Goal: Task Accomplishment & Management: Use online tool/utility

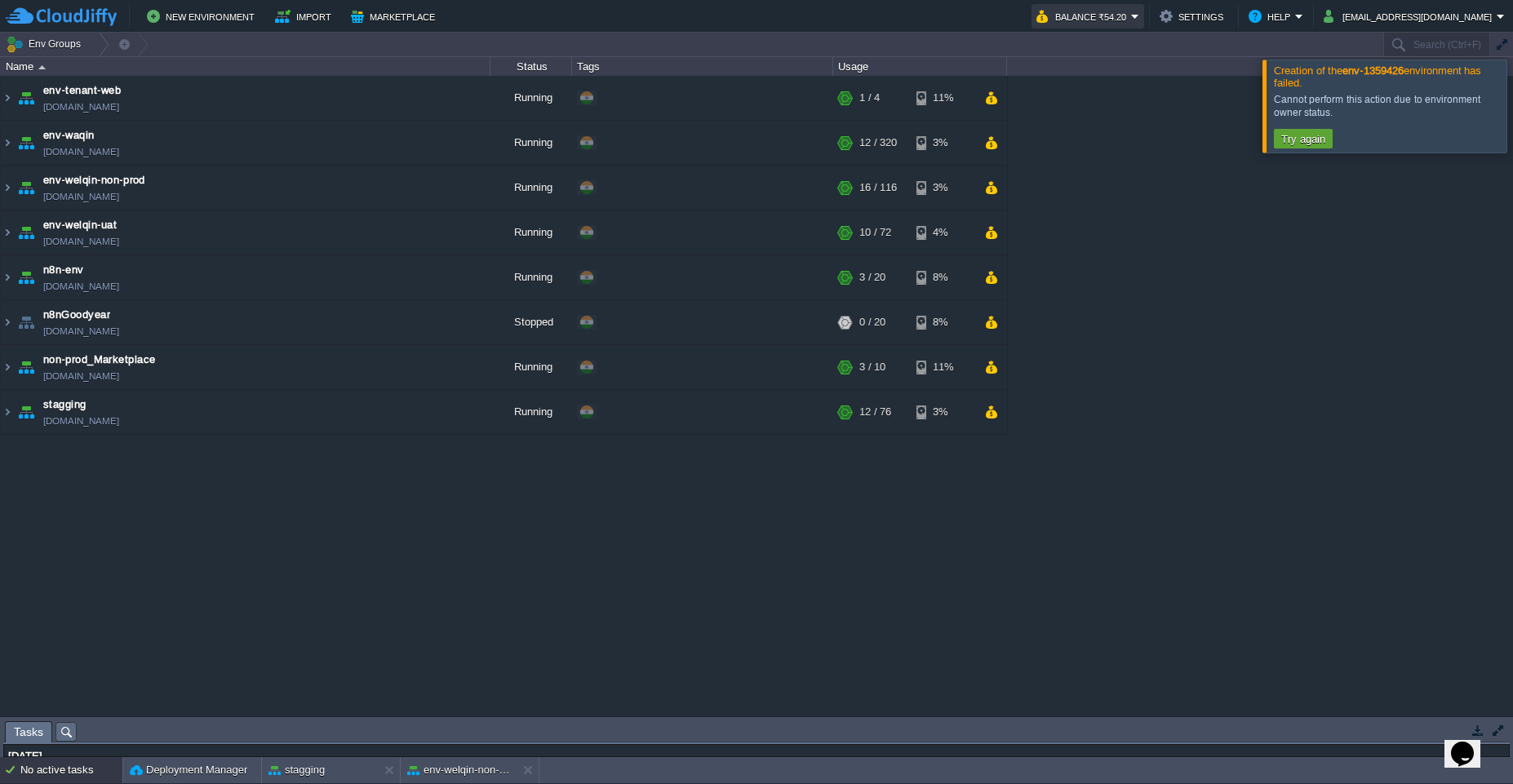
click at [1130, 19] on button "Balance ₹54.20" at bounding box center [1084, 16] width 95 height 20
click at [1512, 124] on div at bounding box center [1532, 106] width 0 height 92
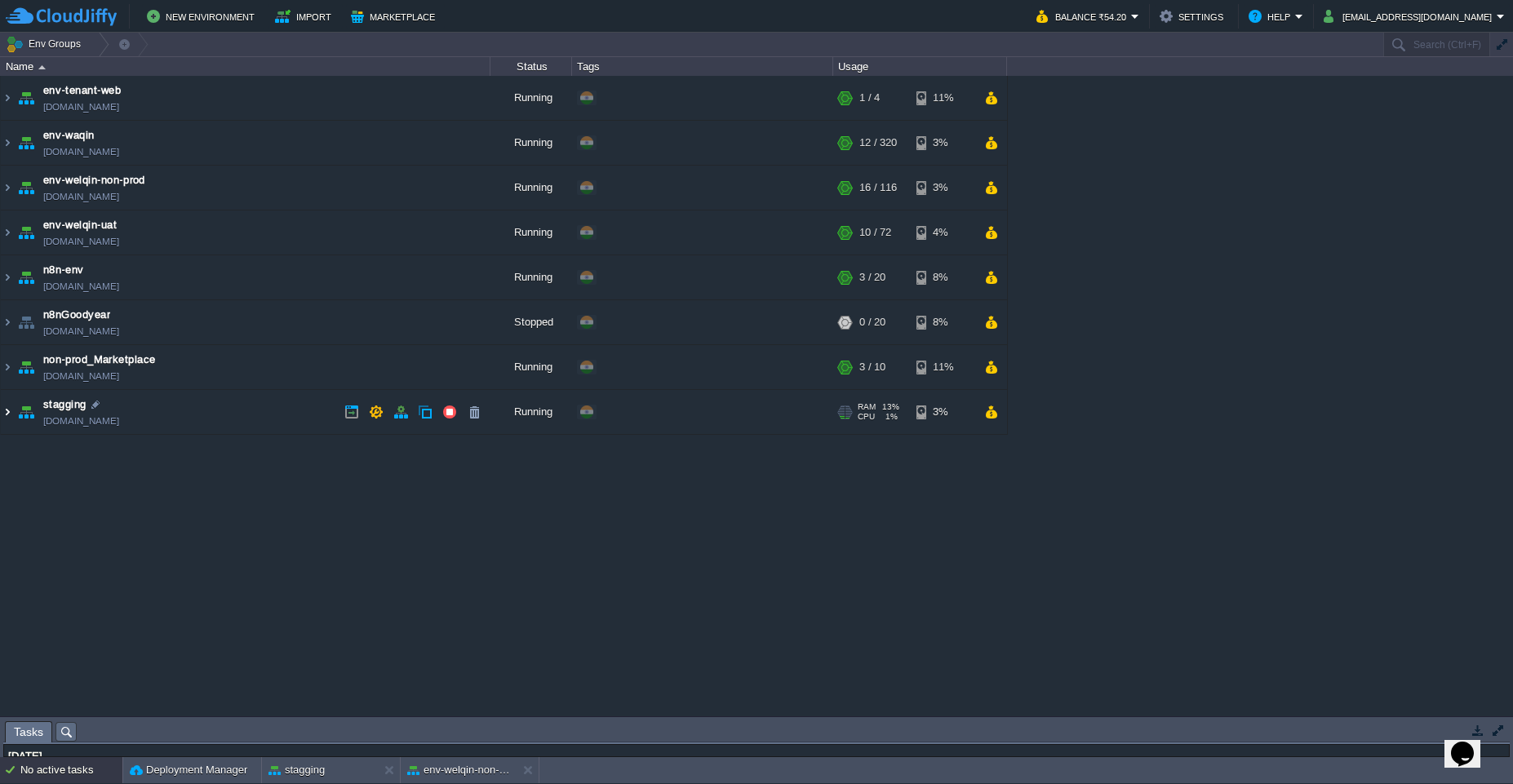
click at [8, 414] on img at bounding box center [7, 411] width 13 height 44
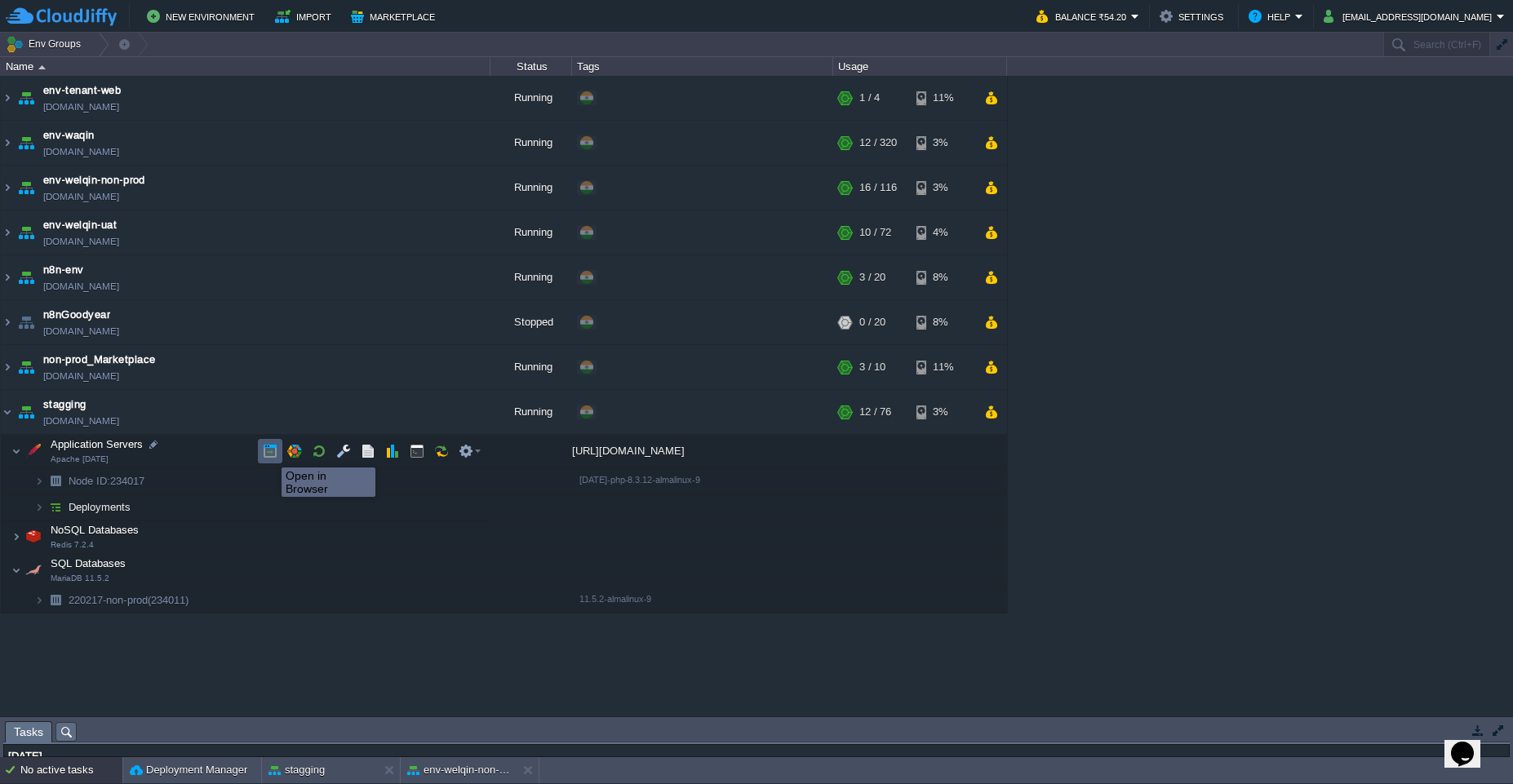
click at [269, 453] on button "button" at bounding box center [270, 451] width 14 height 14
click at [11, 416] on img at bounding box center [7, 411] width 13 height 44
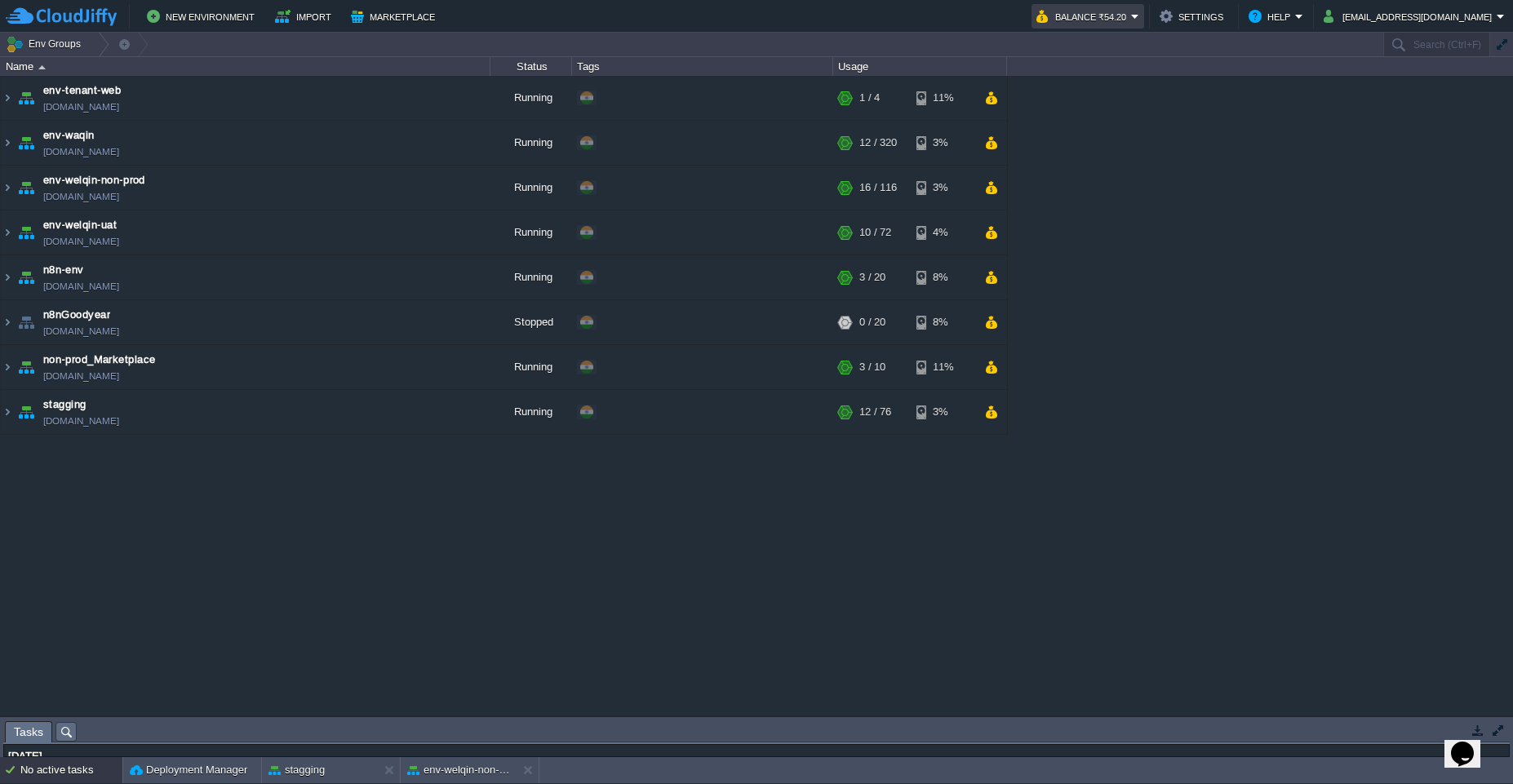
click at [1130, 18] on button "Balance ₹54.20" at bounding box center [1084, 16] width 95 height 20
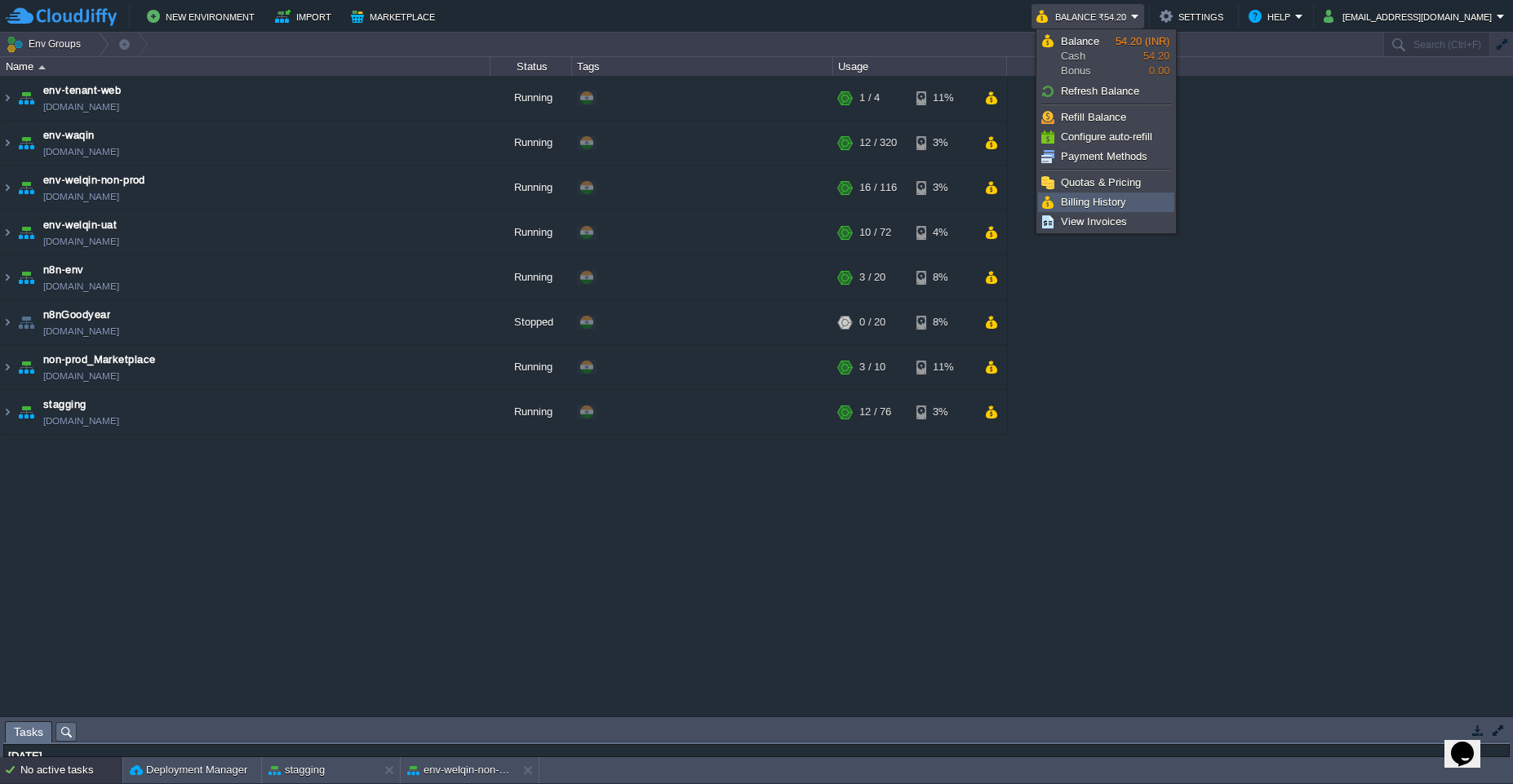
click at [1130, 206] on link "Billing History" at bounding box center [1105, 202] width 134 height 18
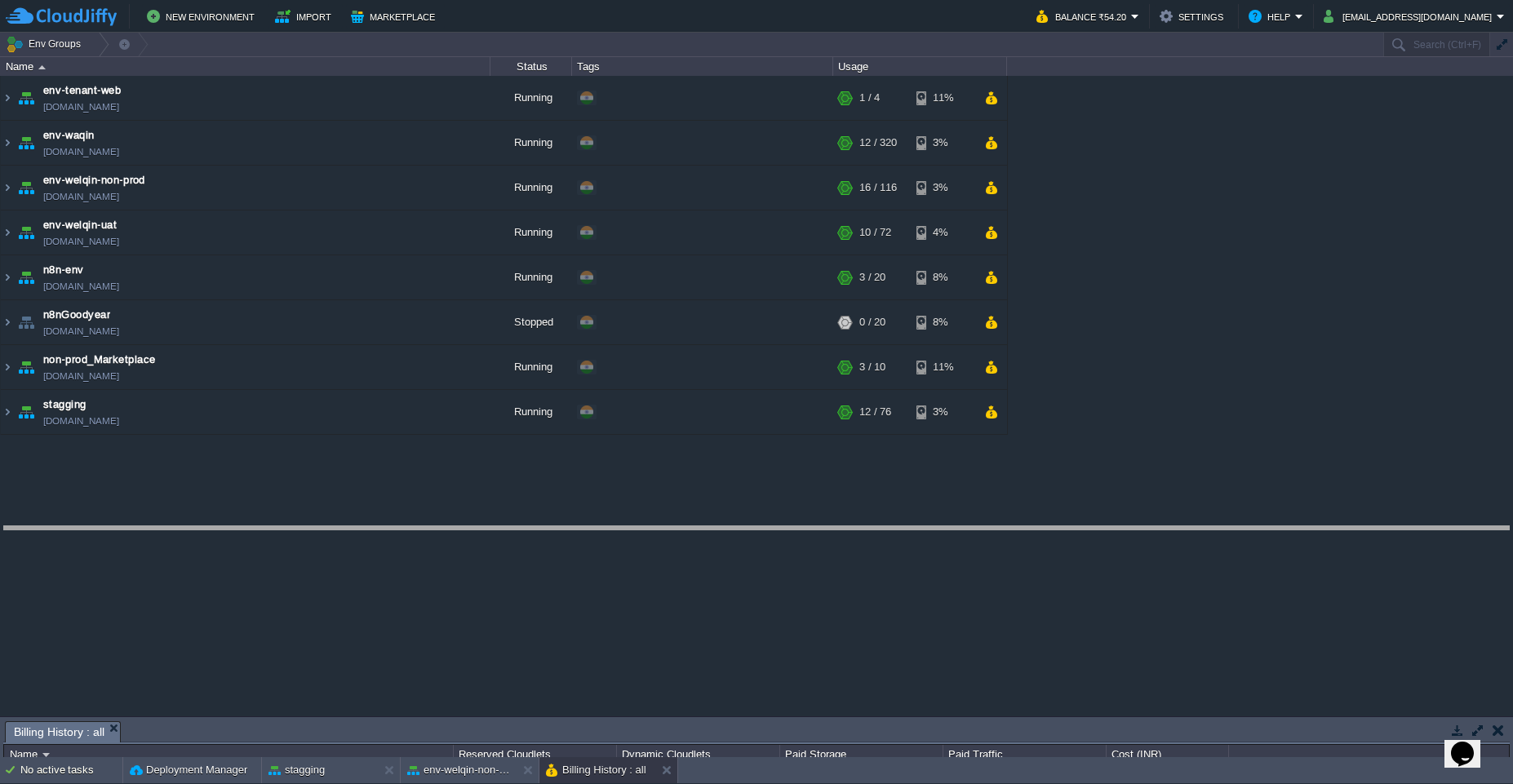
drag, startPoint x: 936, startPoint y: 741, endPoint x: 919, endPoint y: 354, distance: 387.4
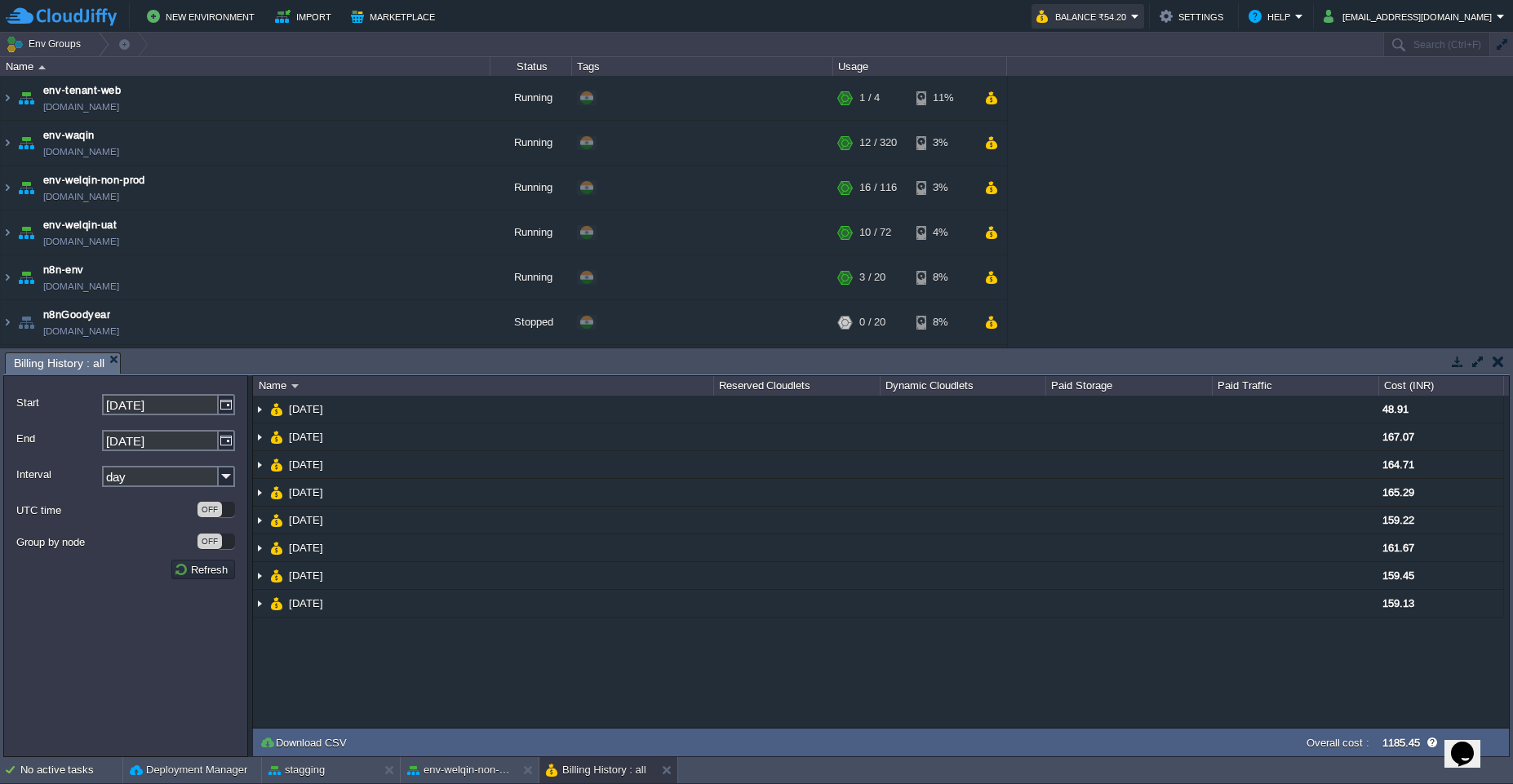
click at [1130, 25] on button "Balance ₹54.20" at bounding box center [1084, 16] width 95 height 20
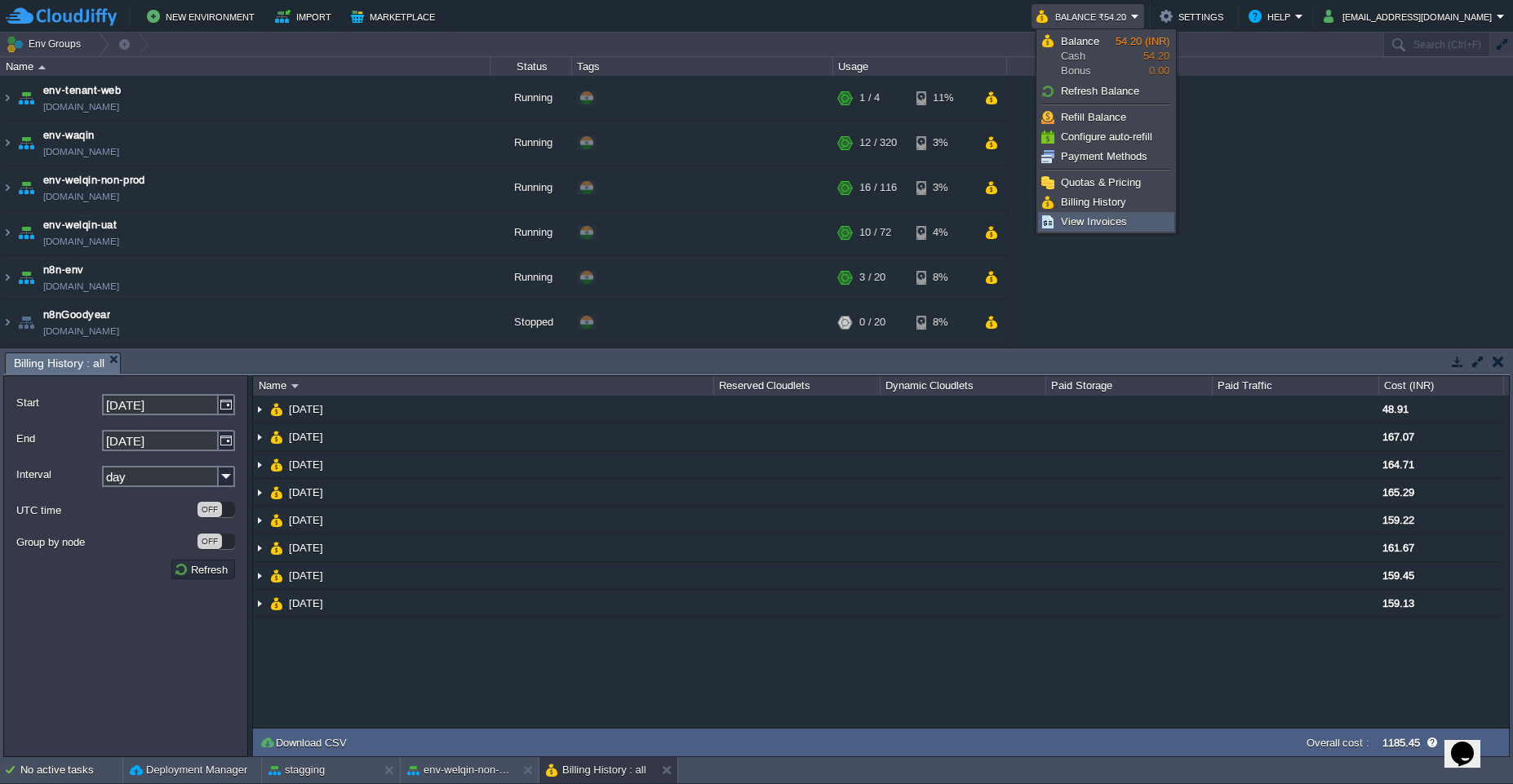
click at [1127, 224] on link "View Invoices" at bounding box center [1105, 222] width 134 height 18
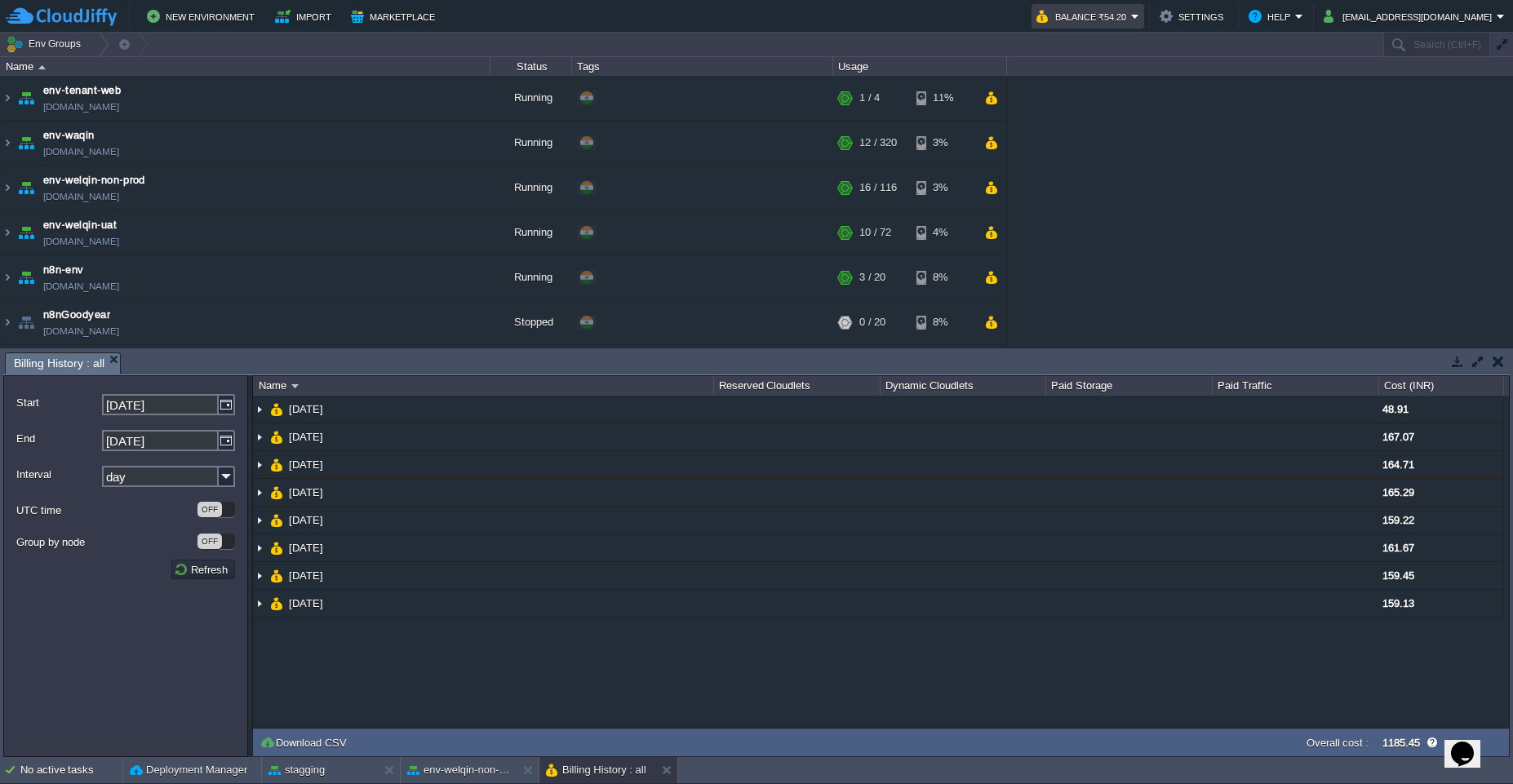
click at [1130, 25] on button "Balance ₹54.20" at bounding box center [1084, 16] width 95 height 20
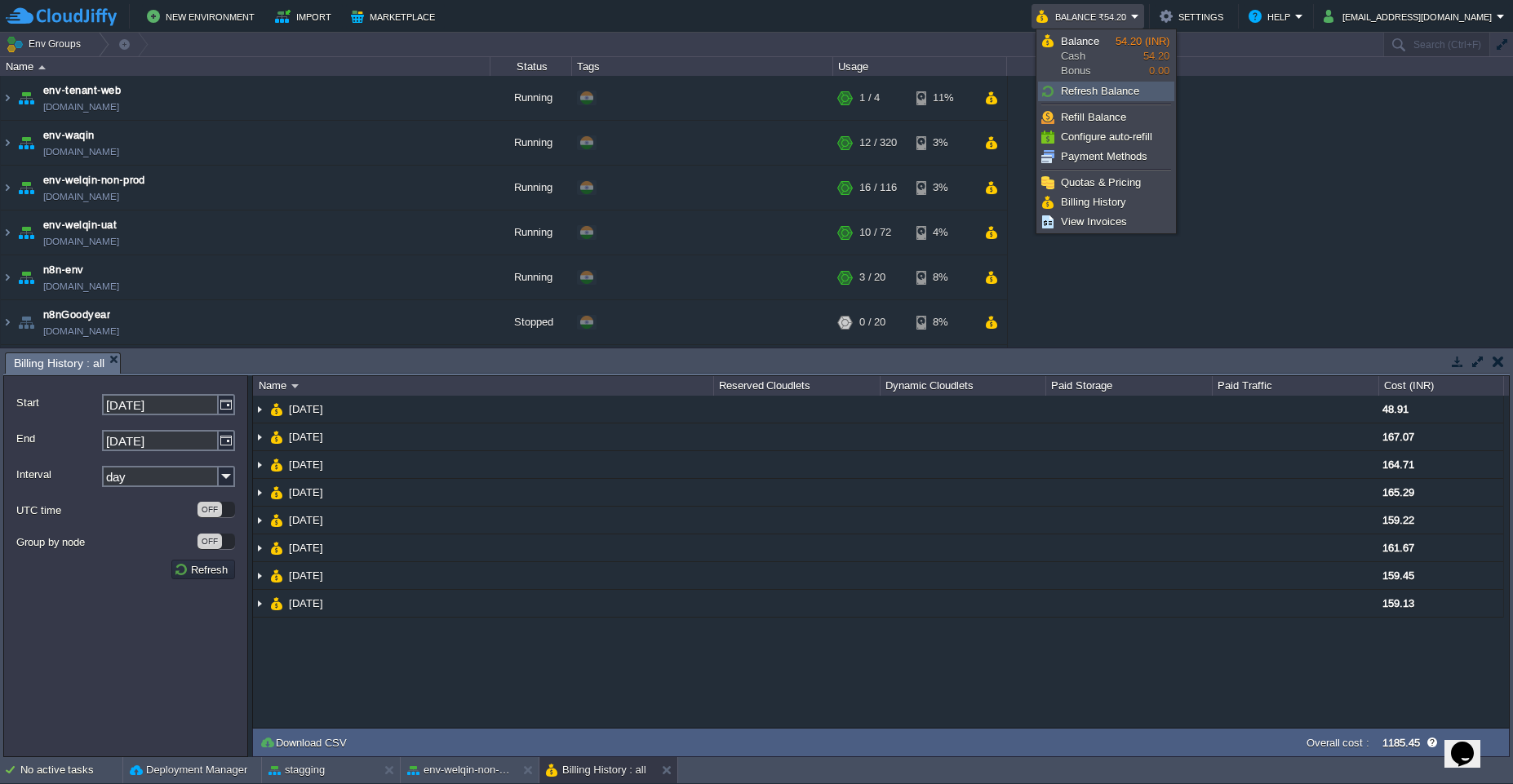
click at [1125, 96] on span "Refresh Balance" at bounding box center [1100, 91] width 78 height 13
type input "Search (Ctrl+F)"
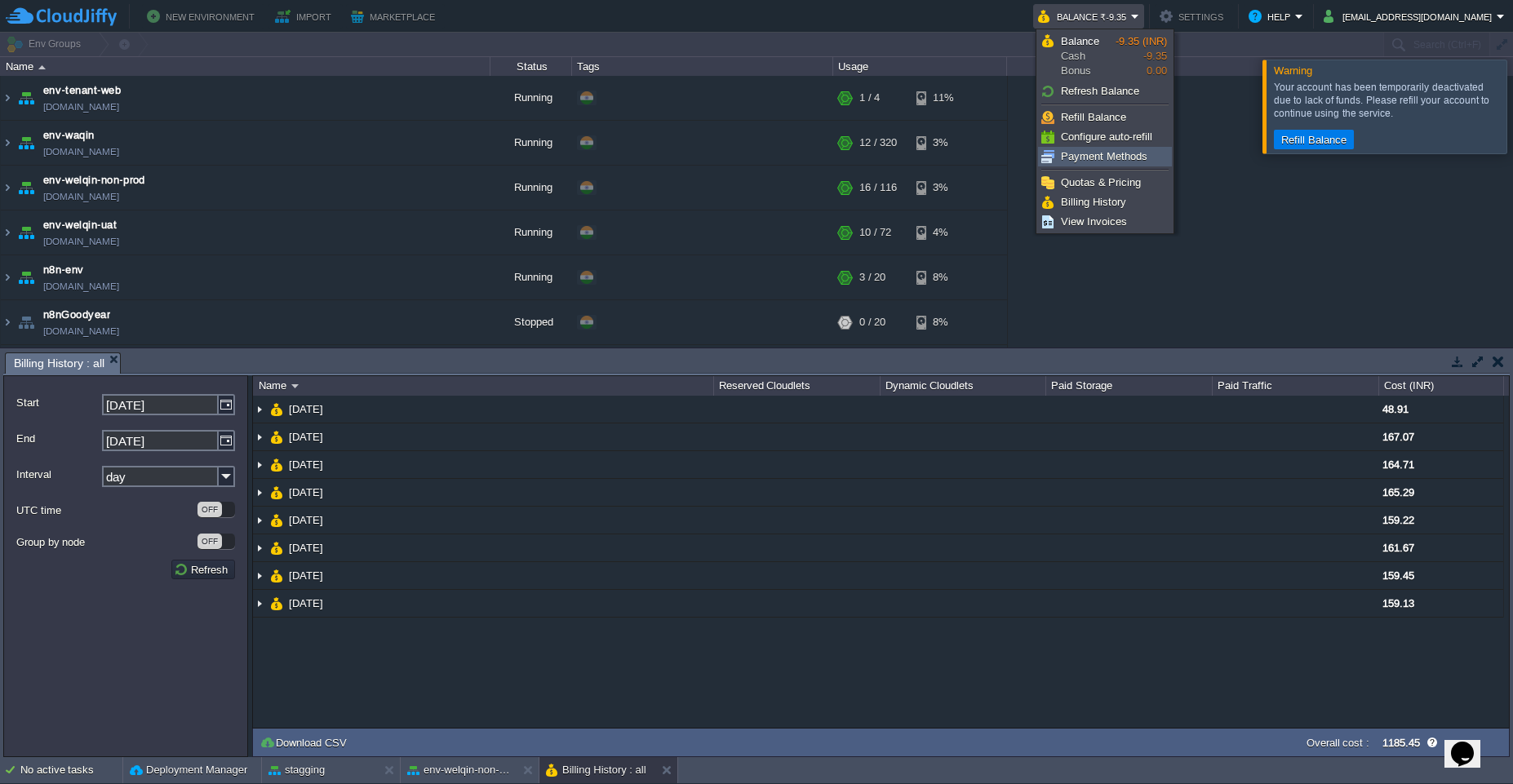
click at [1105, 161] on span "Payment Methods" at bounding box center [1104, 156] width 87 height 13
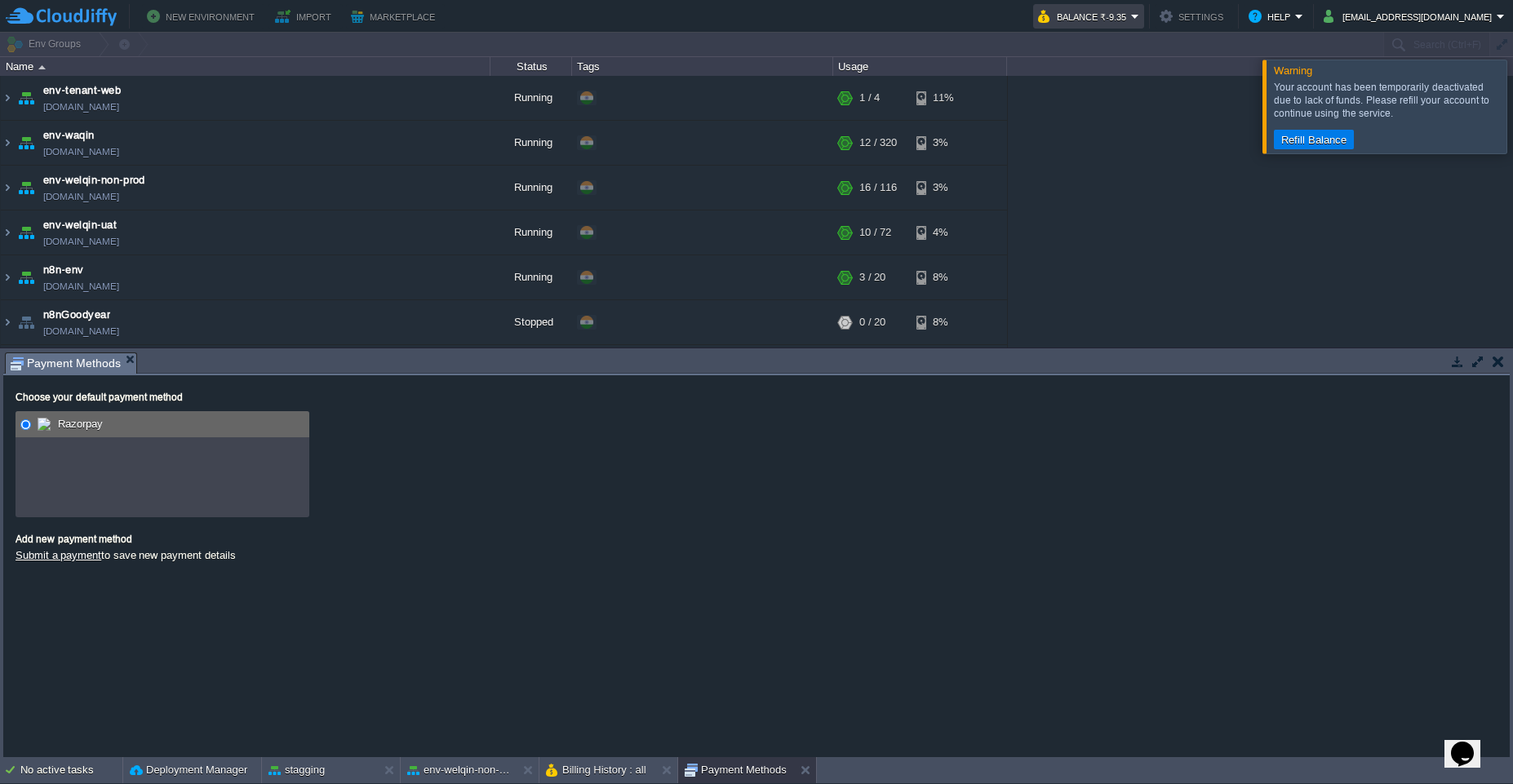
click at [1119, 23] on button "Balance ₹-9.35" at bounding box center [1084, 16] width 93 height 20
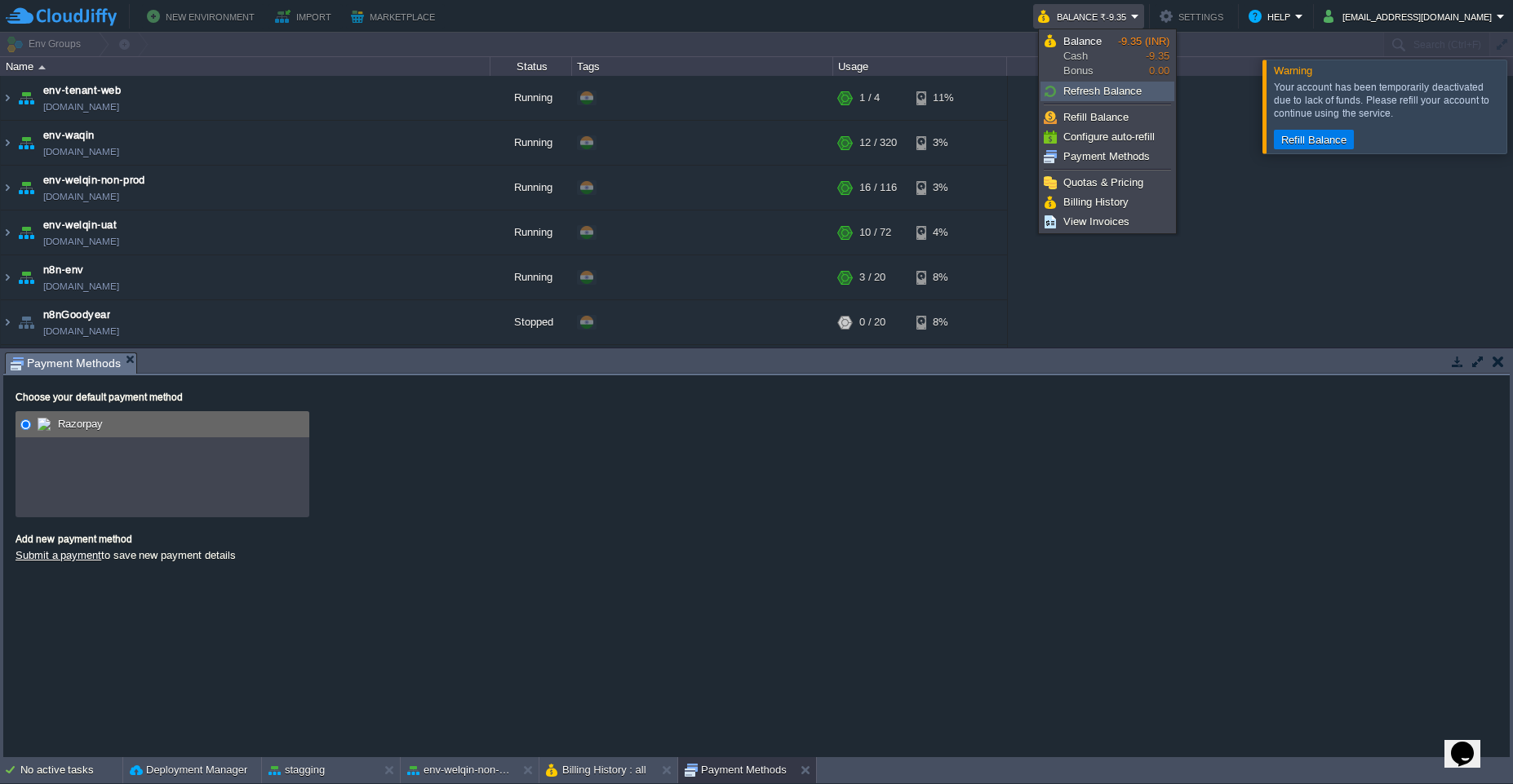
click at [1104, 94] on span "Refresh Balance" at bounding box center [1102, 91] width 78 height 13
click at [1102, 92] on span "Refresh Balance" at bounding box center [1102, 91] width 78 height 13
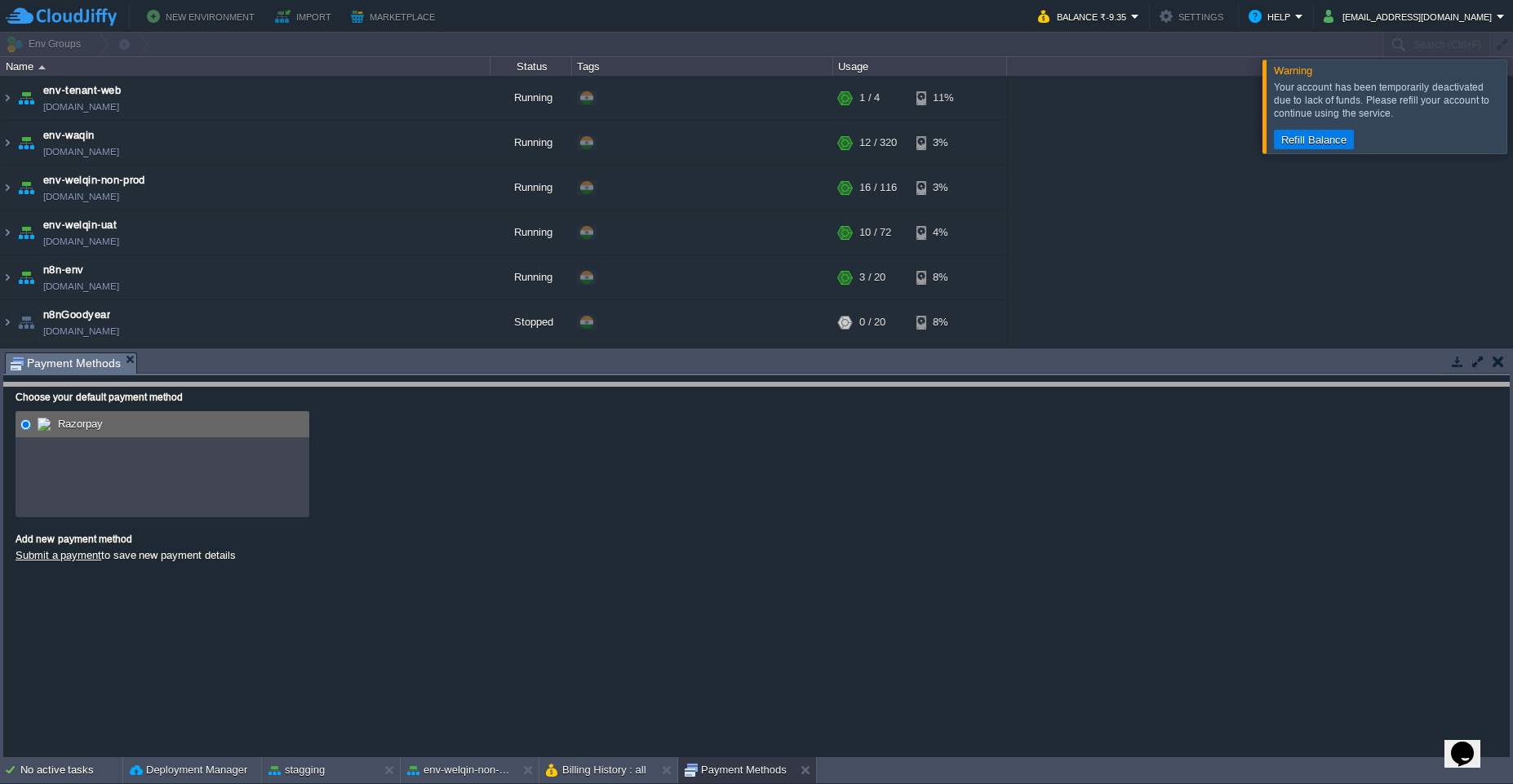
drag, startPoint x: 1143, startPoint y: 361, endPoint x: 1172, endPoint y: 447, distance: 90.8
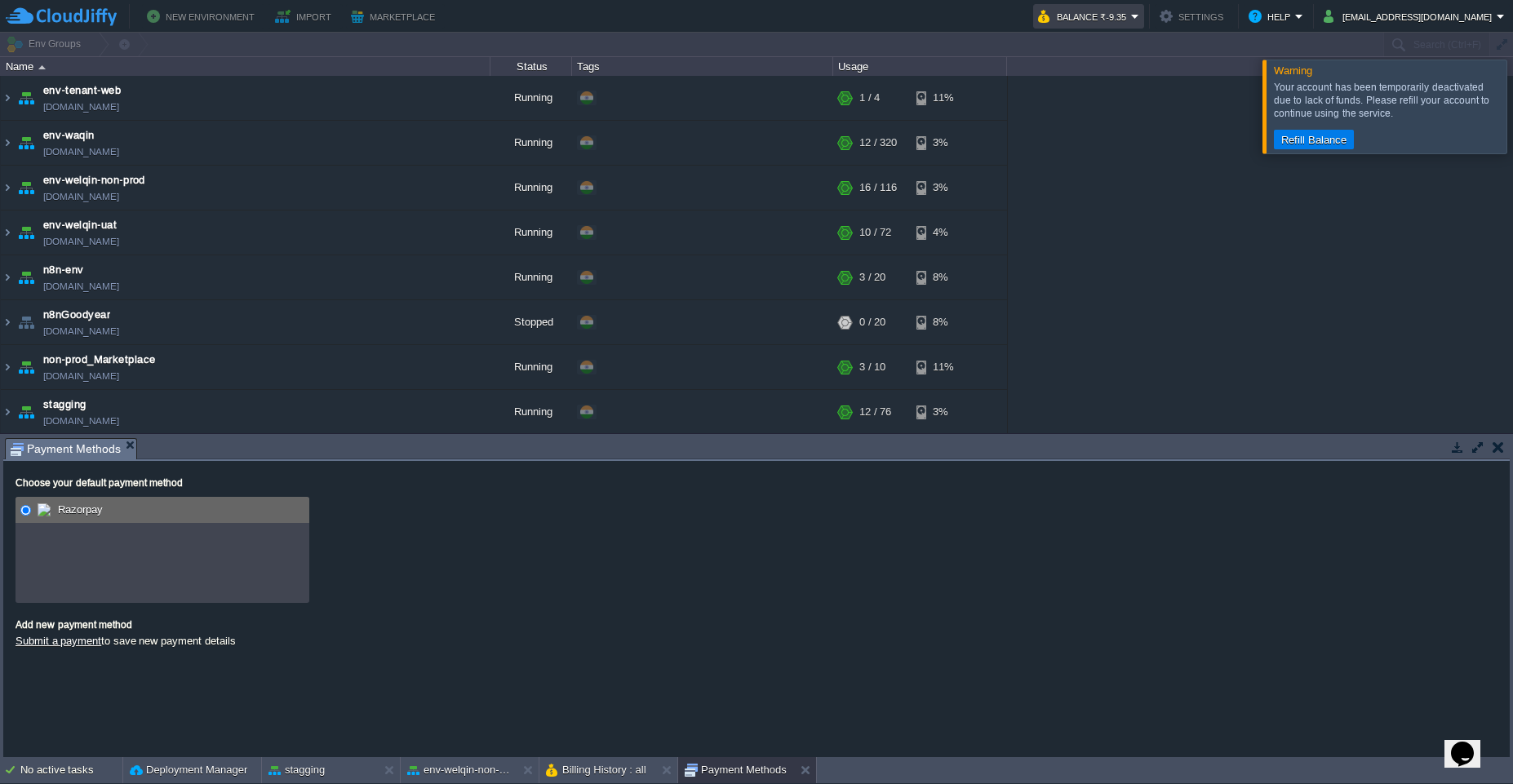
click at [1130, 25] on button "Balance ₹-9.35" at bounding box center [1084, 16] width 93 height 20
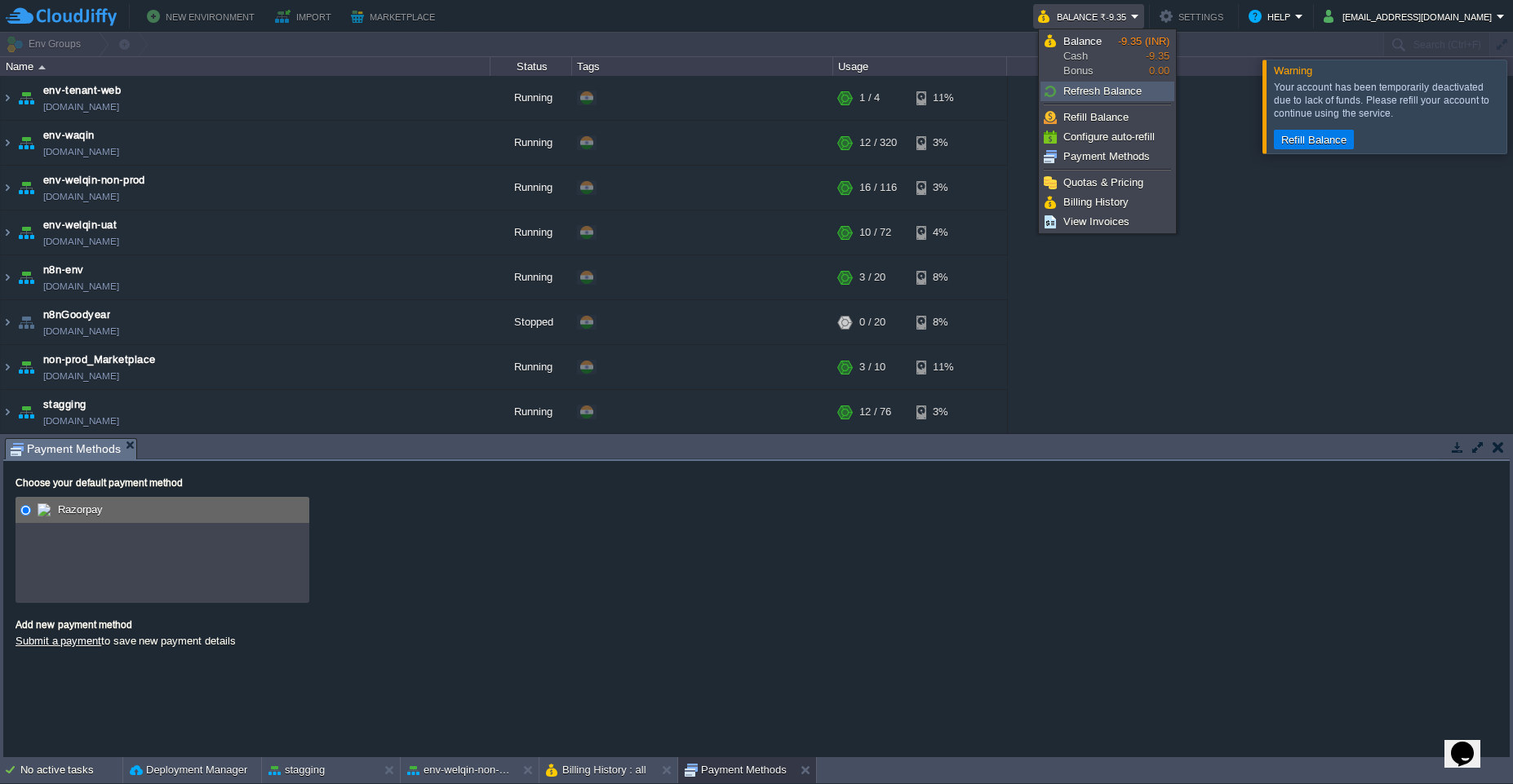
click at [1139, 97] on span "Refresh Balance" at bounding box center [1102, 91] width 78 height 13
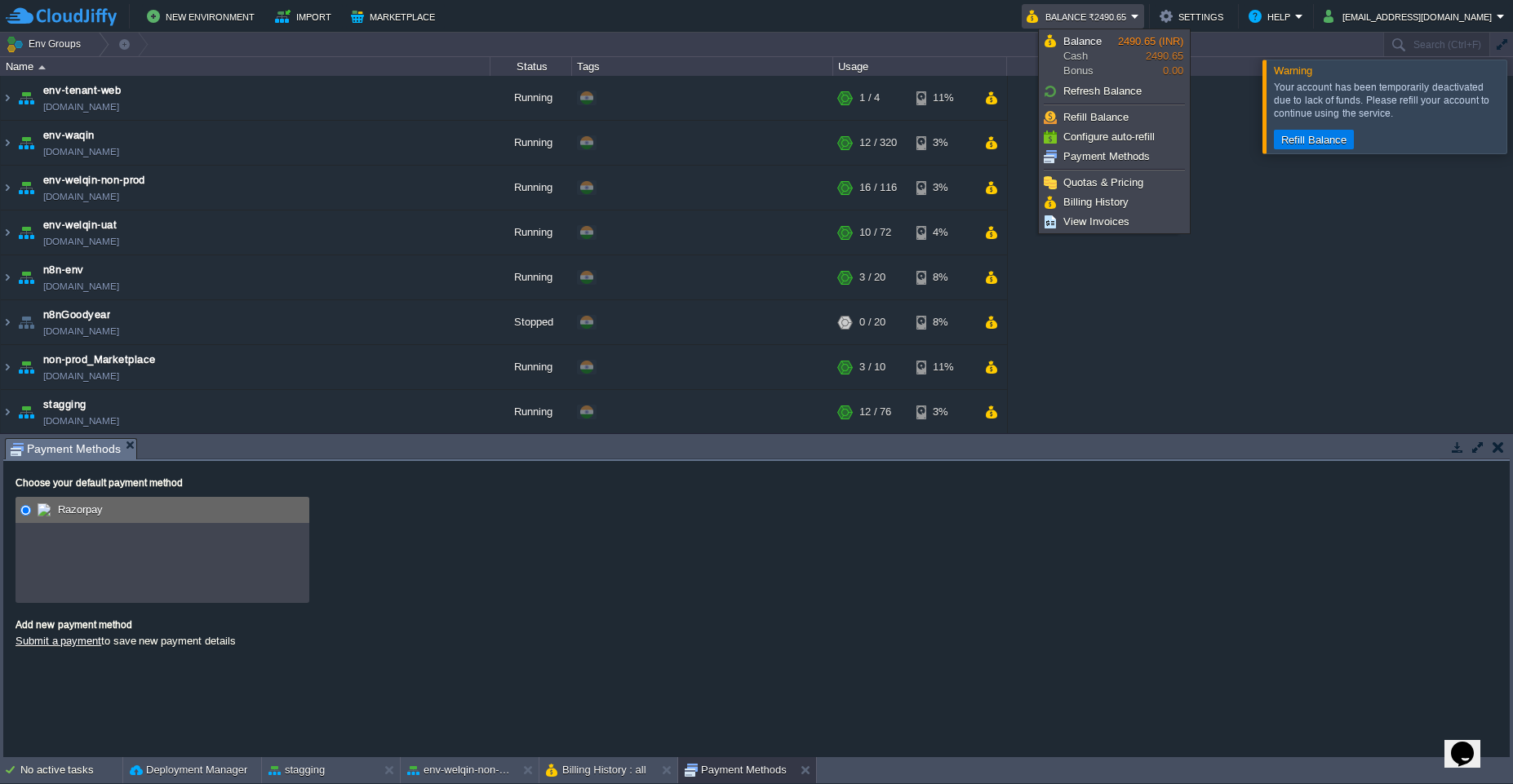
click at [1504, 447] on td at bounding box center [1498, 447] width 21 height 20
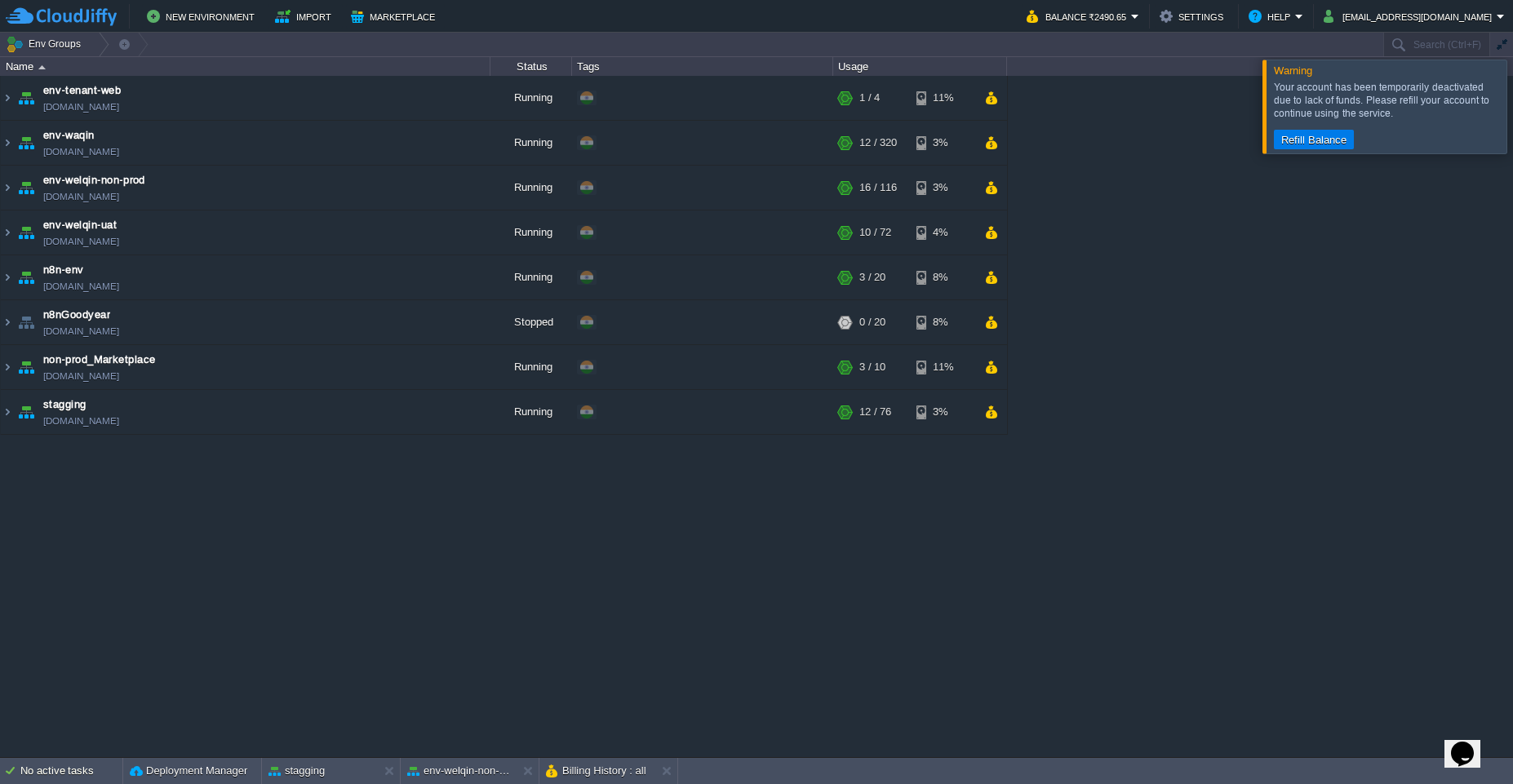
click at [1512, 120] on div at bounding box center [1532, 106] width 0 height 93
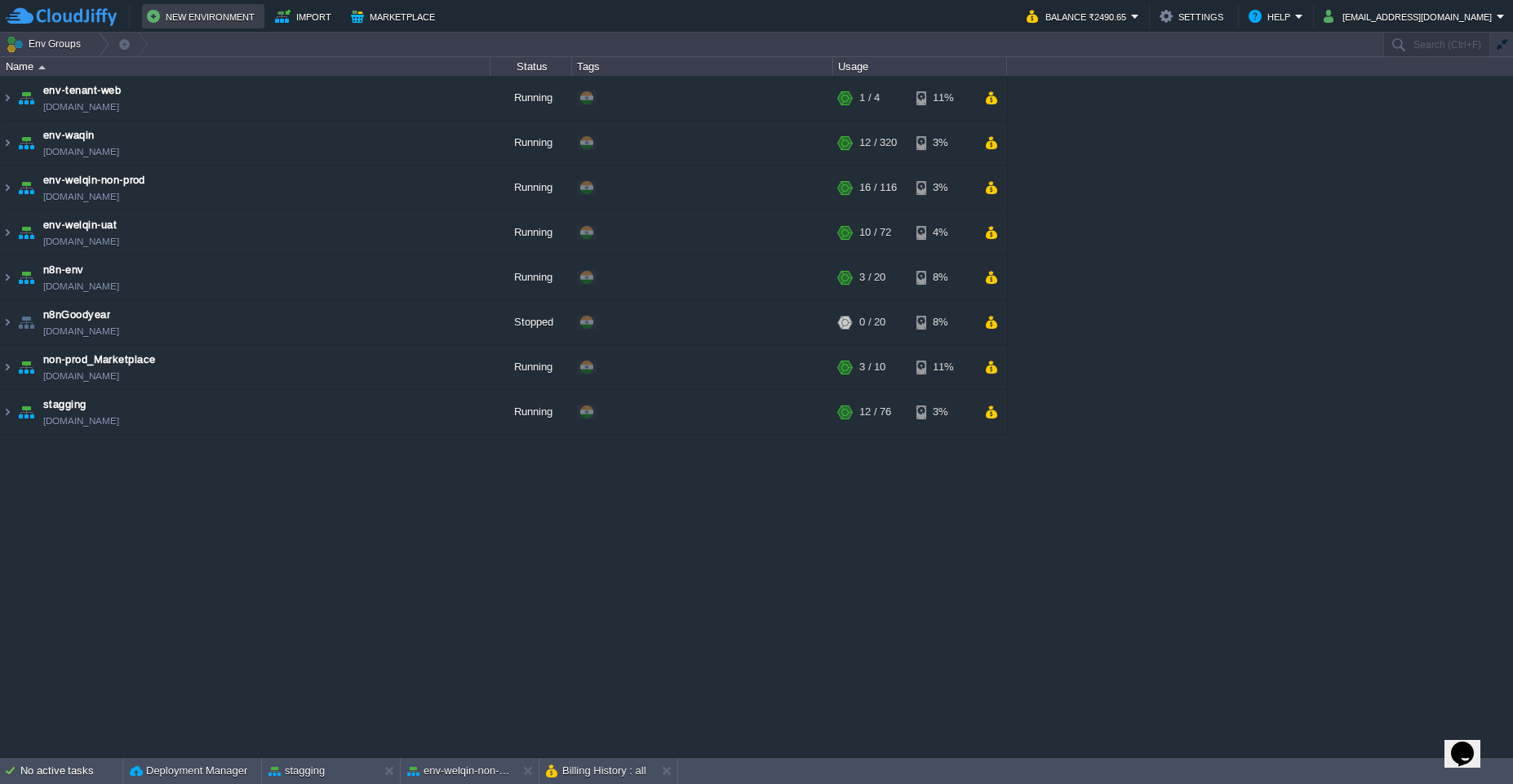
click at [190, 15] on button "New Environment" at bounding box center [203, 16] width 113 height 20
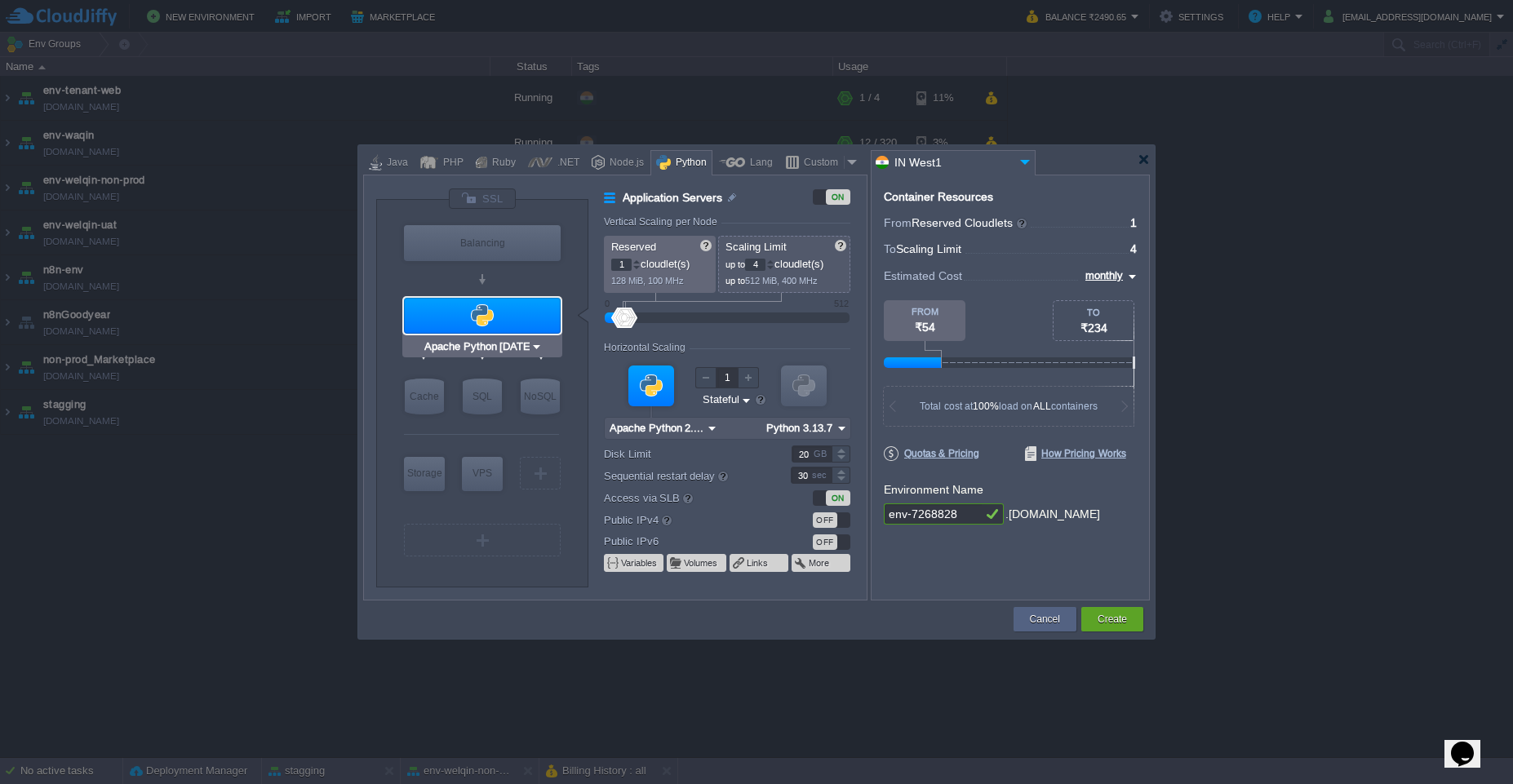
click at [514, 328] on div at bounding box center [483, 316] width 157 height 36
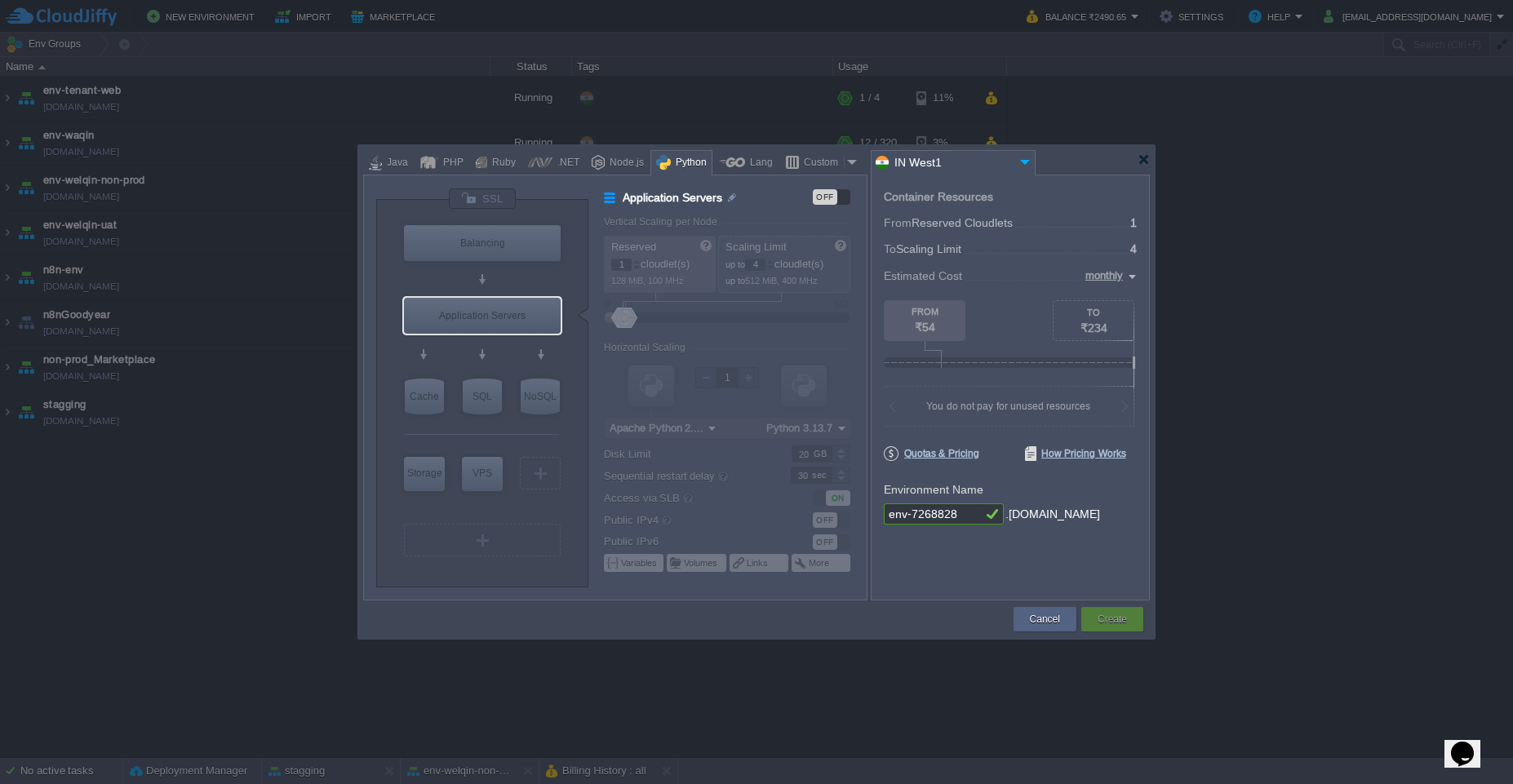
click at [211, 550] on div at bounding box center [756, 392] width 1513 height 784
type input "Redis 7.2.4"
click at [1043, 618] on button "Cancel" at bounding box center [1044, 619] width 30 height 16
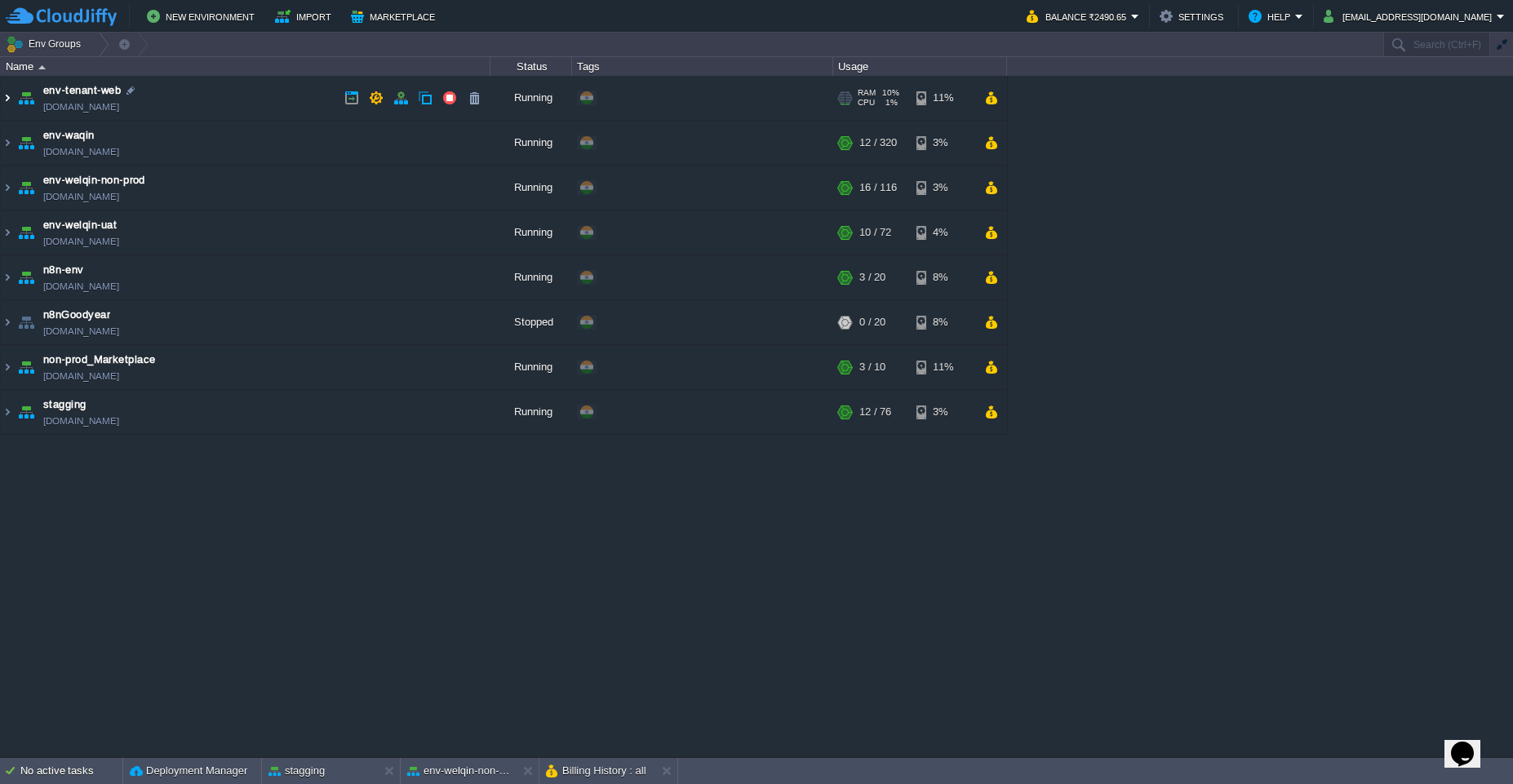
click at [12, 102] on img at bounding box center [7, 97] width 13 height 44
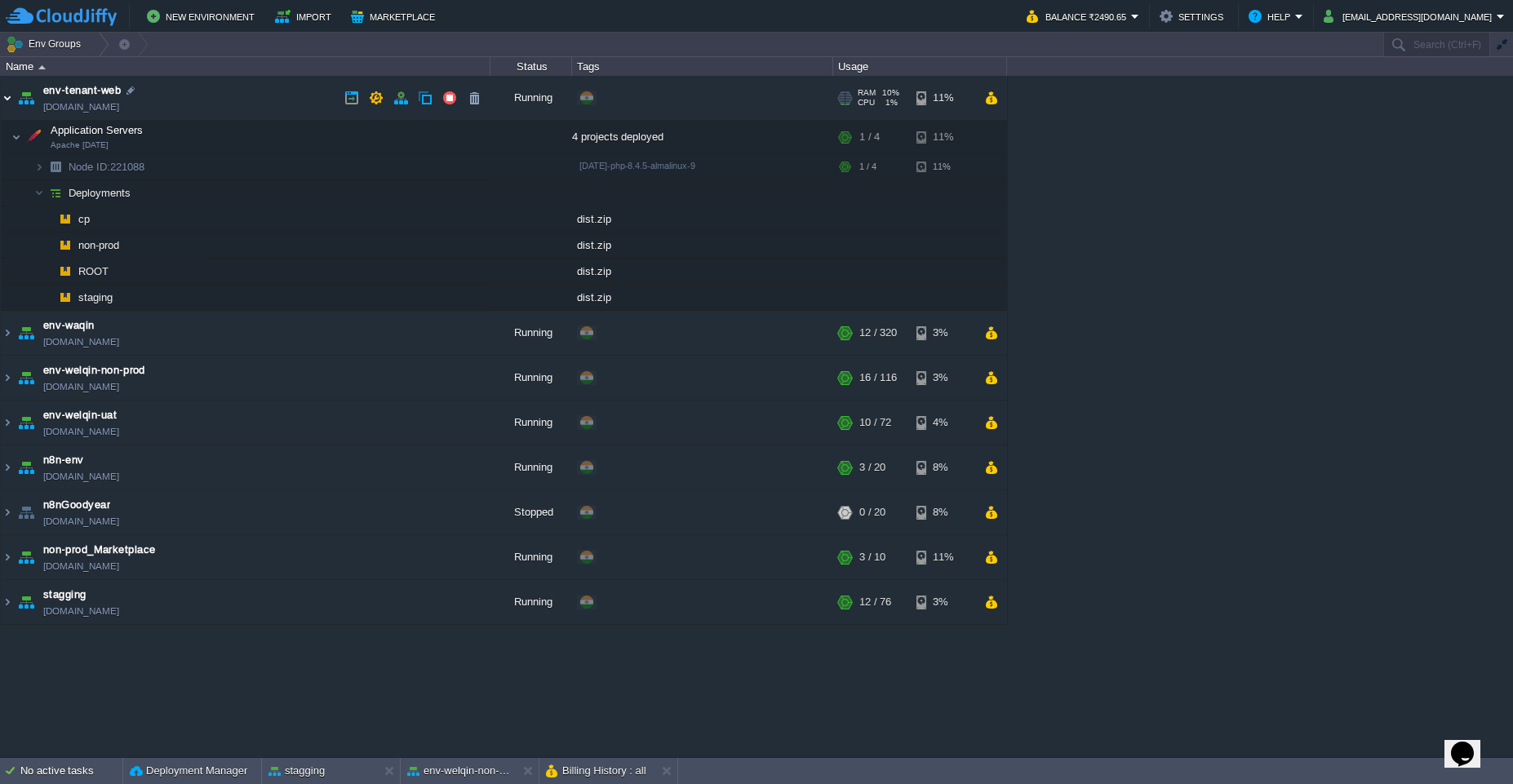
click at [7, 99] on img at bounding box center [7, 97] width 13 height 44
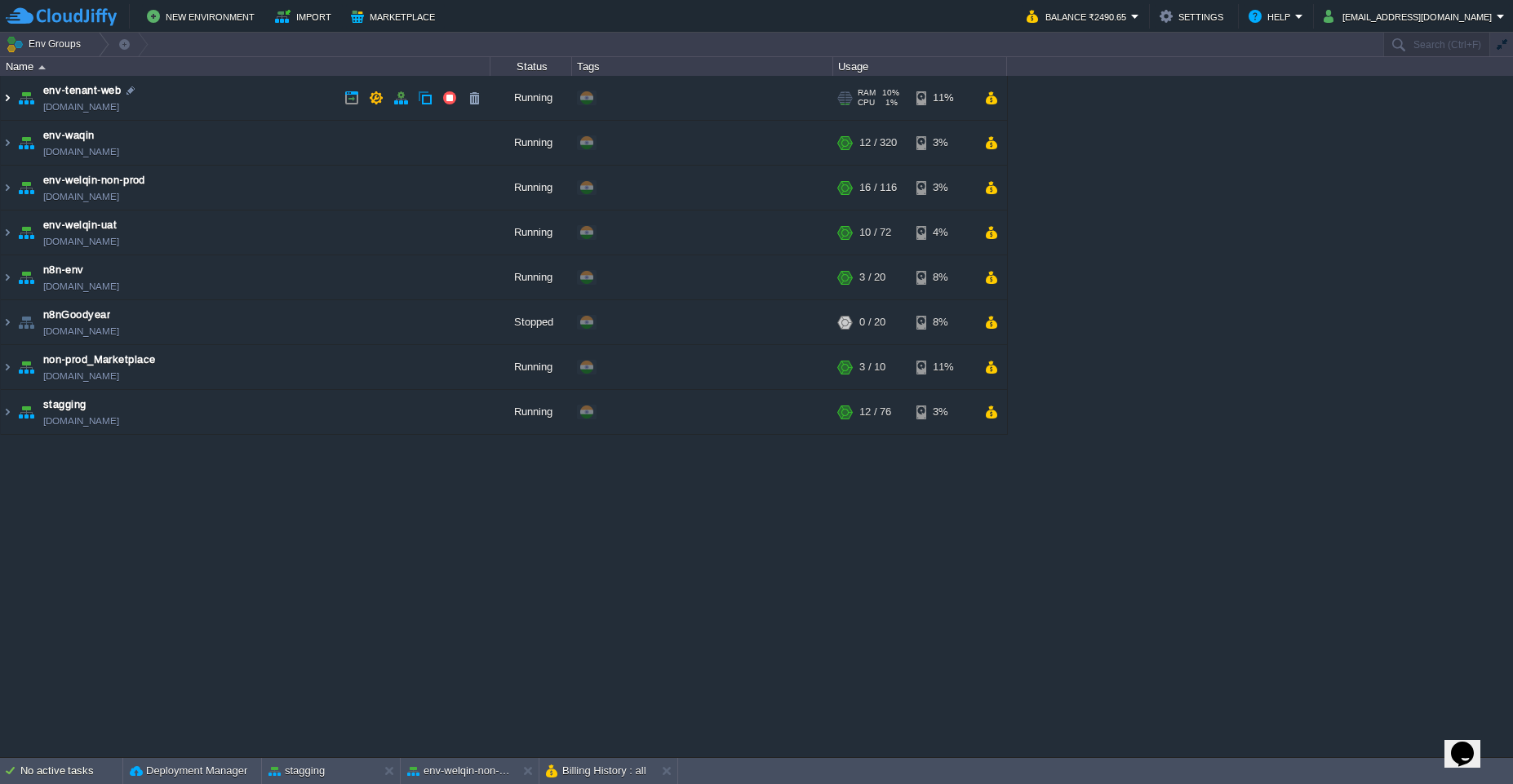
click at [7, 106] on img at bounding box center [7, 97] width 13 height 44
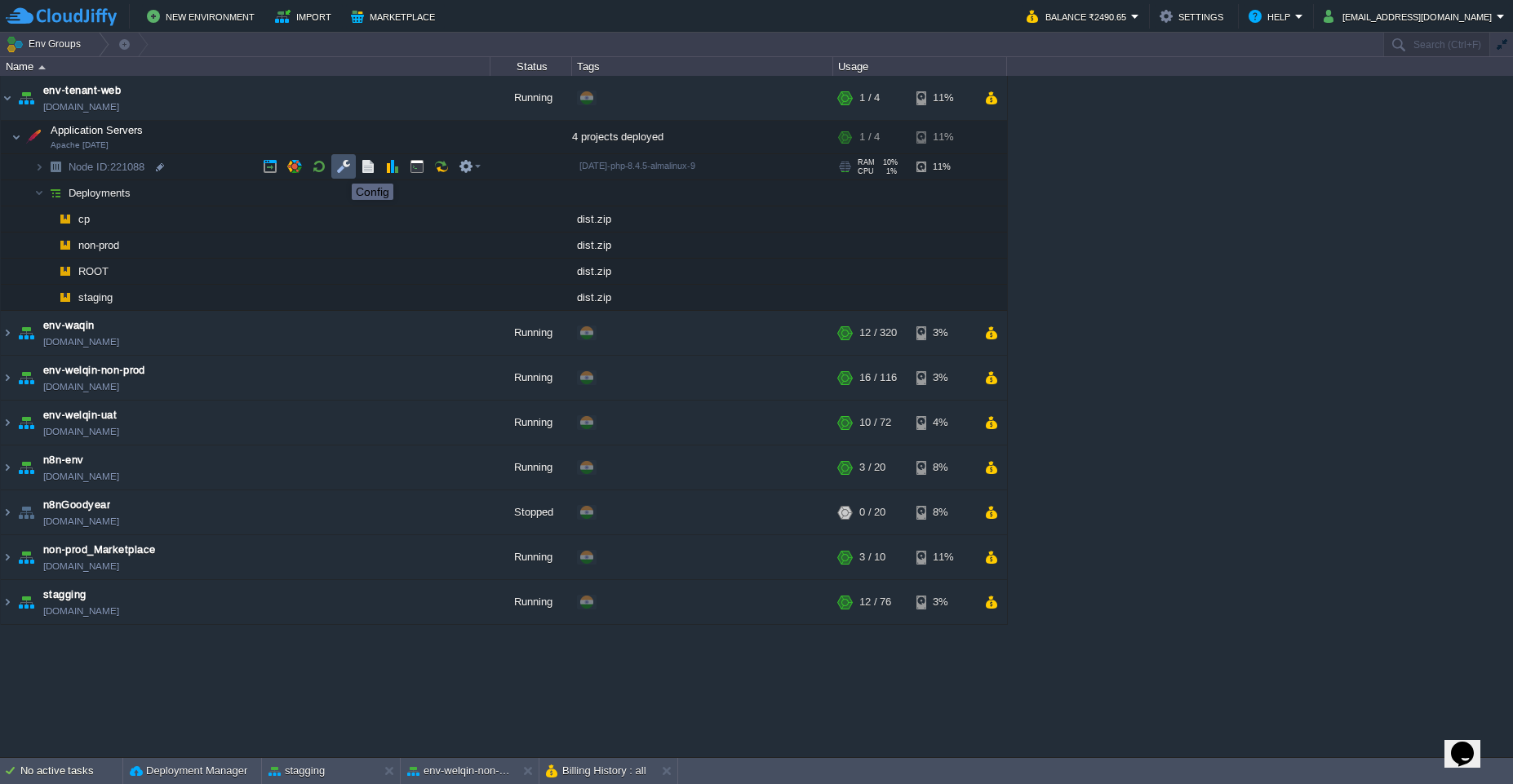
click at [339, 169] on button "button" at bounding box center [344, 166] width 14 height 14
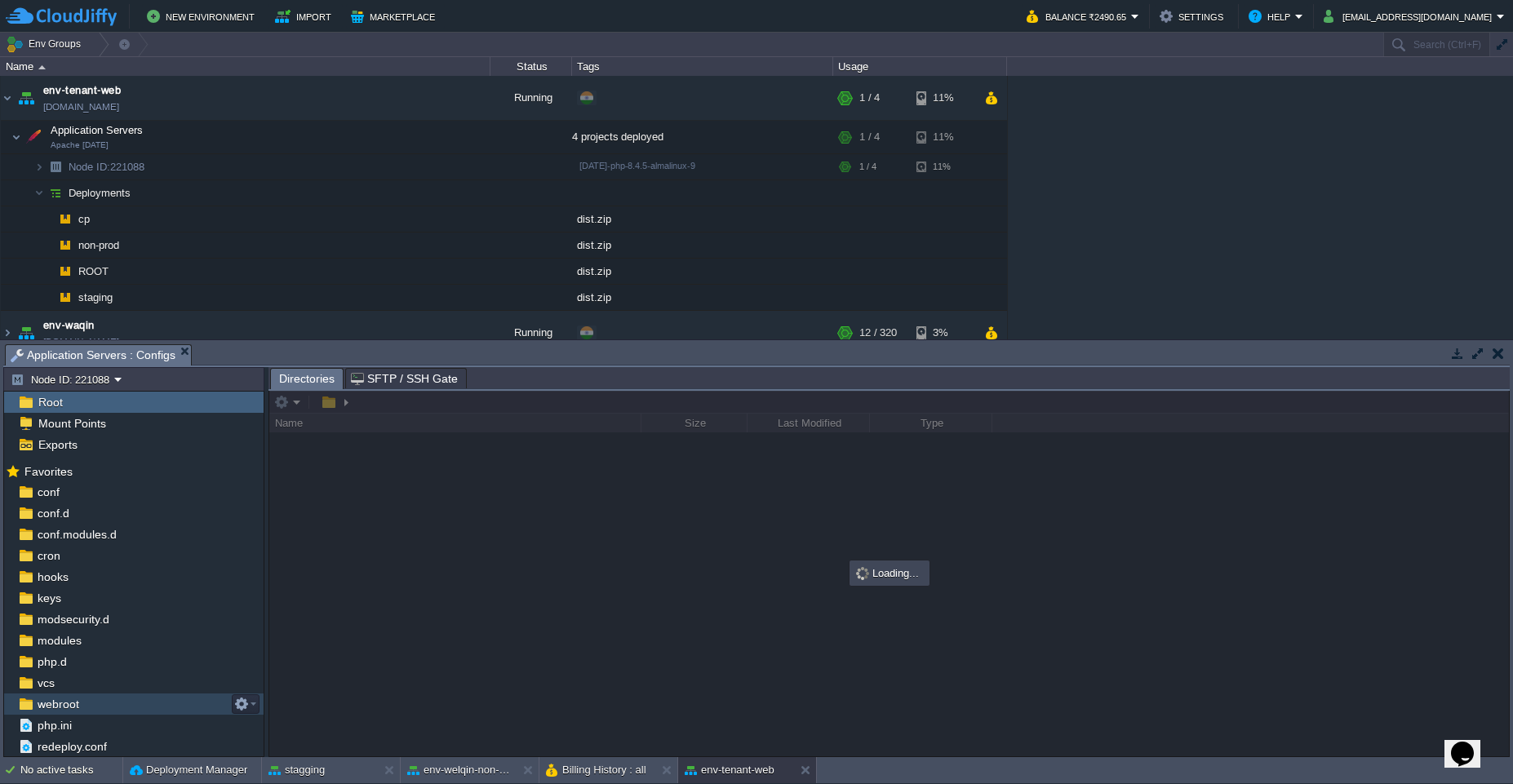
click at [124, 705] on div "webroot" at bounding box center [134, 705] width 260 height 22
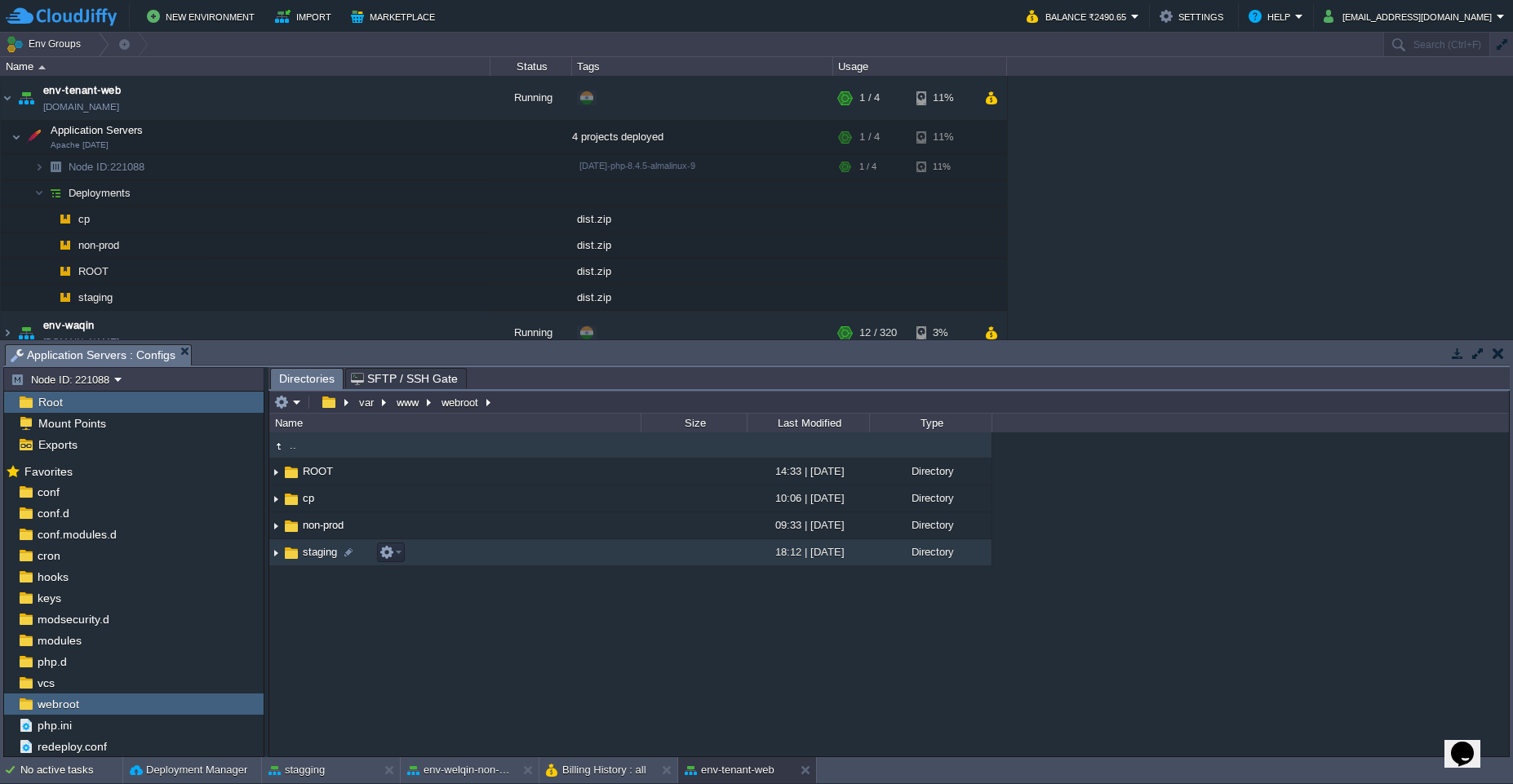
click at [272, 560] on img at bounding box center [275, 553] width 13 height 25
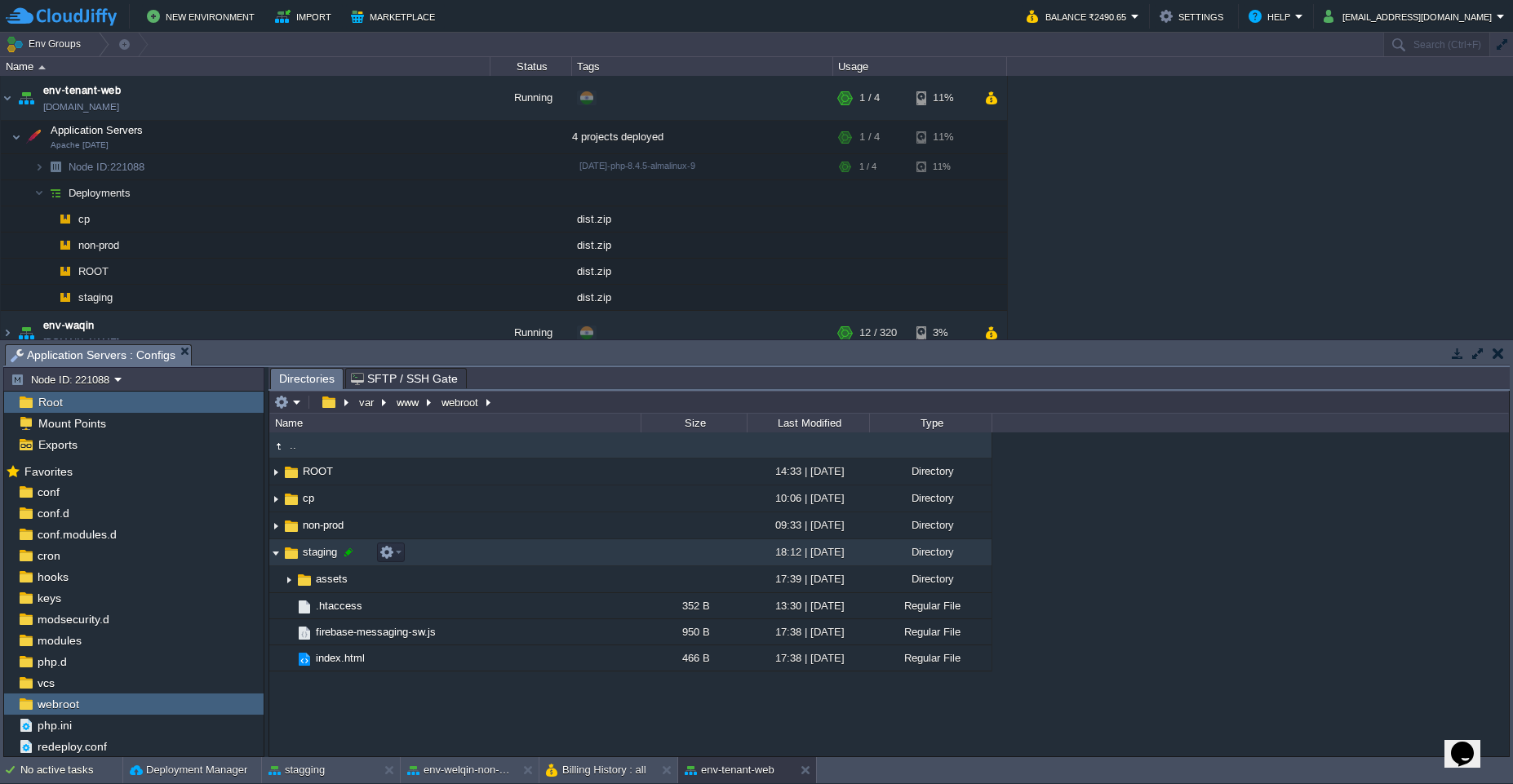
click at [346, 550] on div at bounding box center [348, 552] width 14 height 14
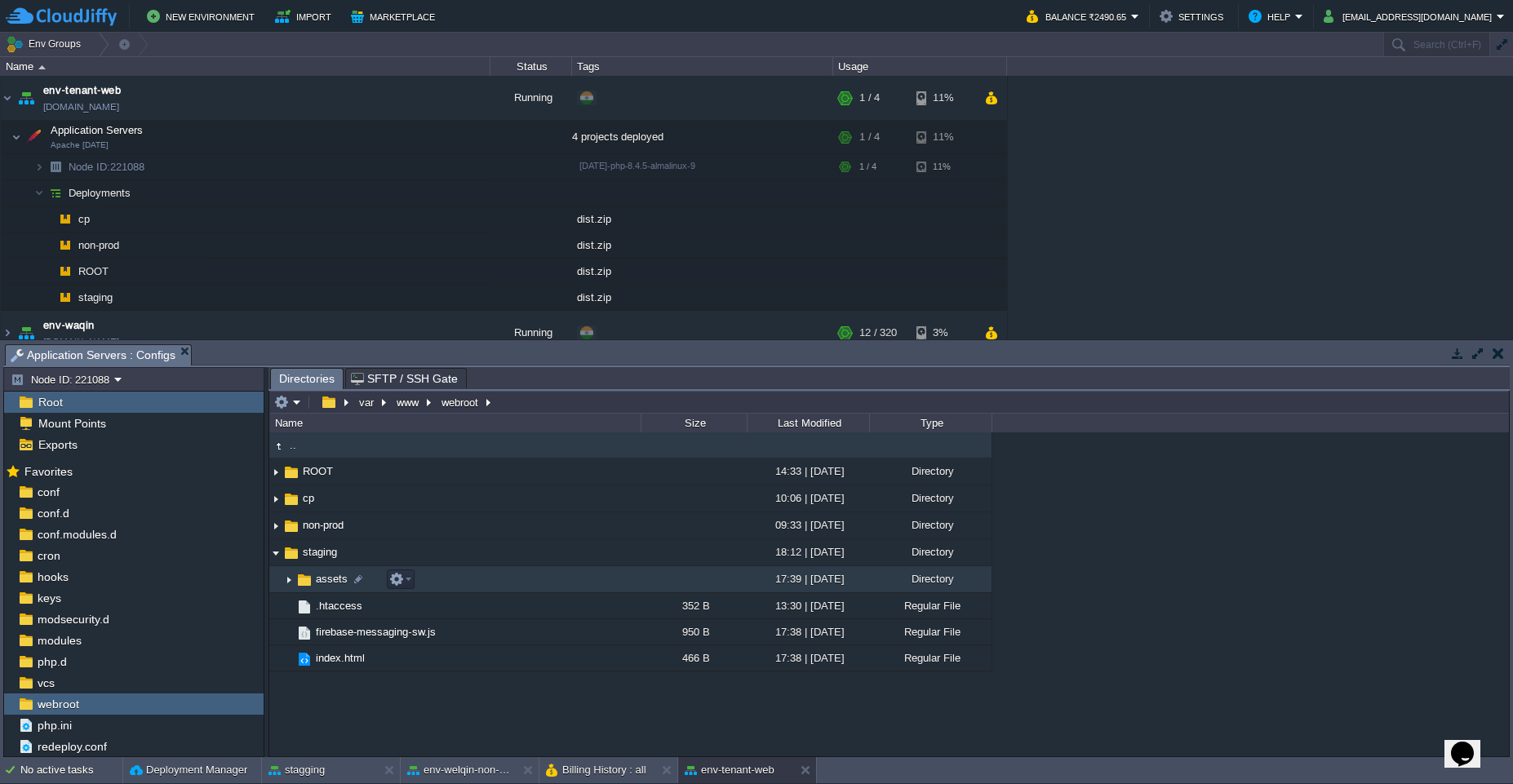
click at [316, 584] on span "assets" at bounding box center [331, 578] width 37 height 14
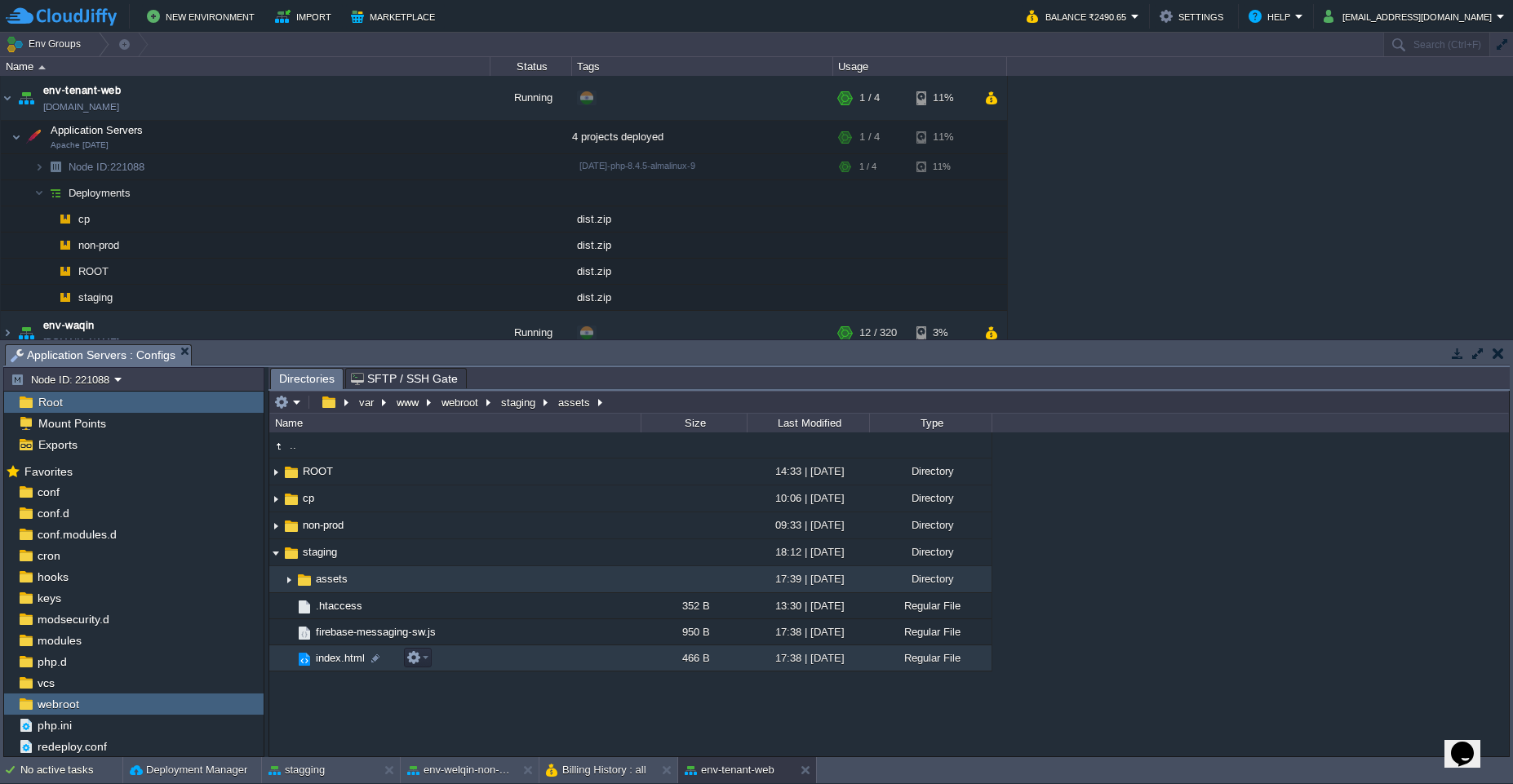
click at [363, 664] on span "index.html" at bounding box center [340, 658] width 54 height 14
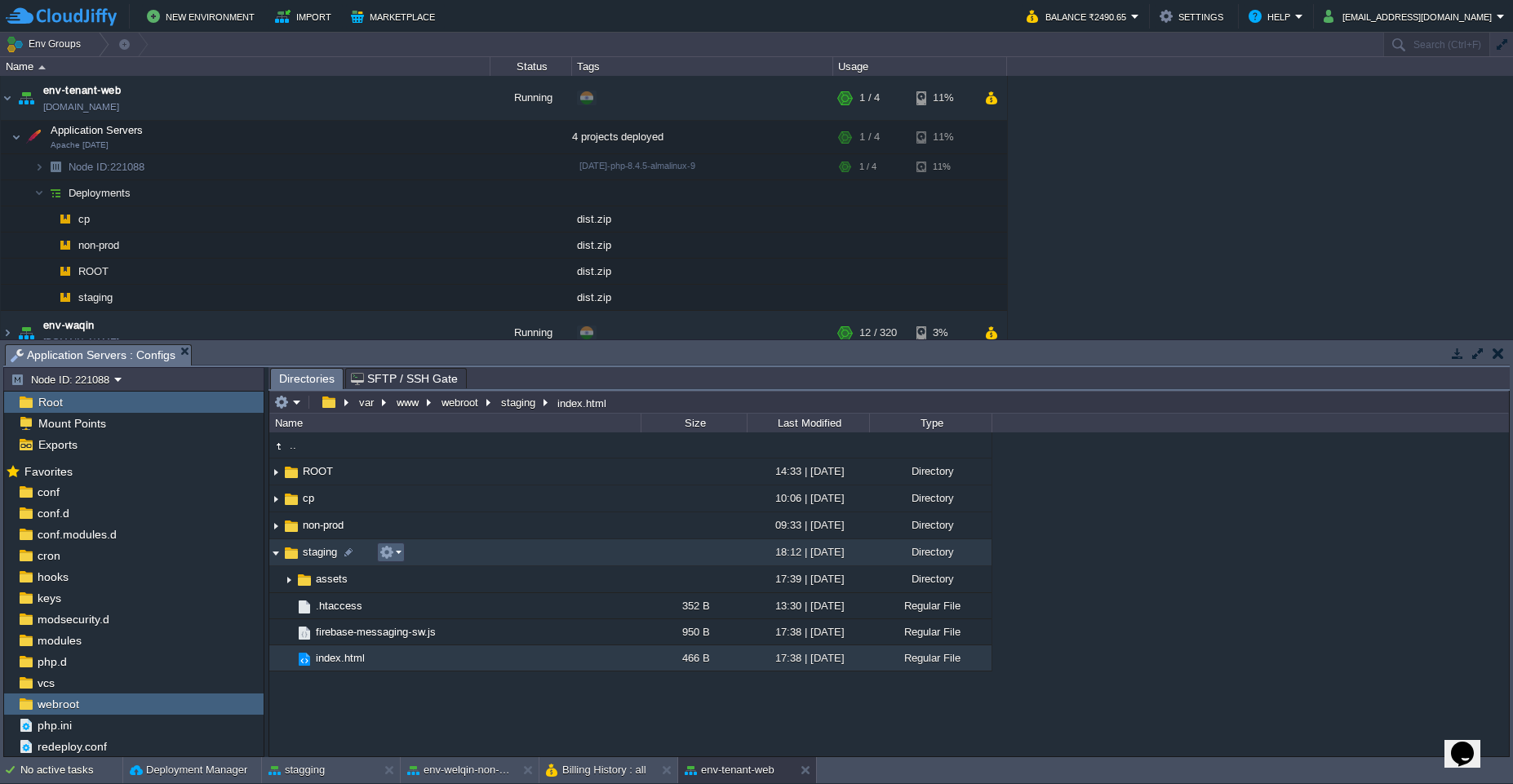
click at [388, 559] on td at bounding box center [391, 552] width 28 height 20
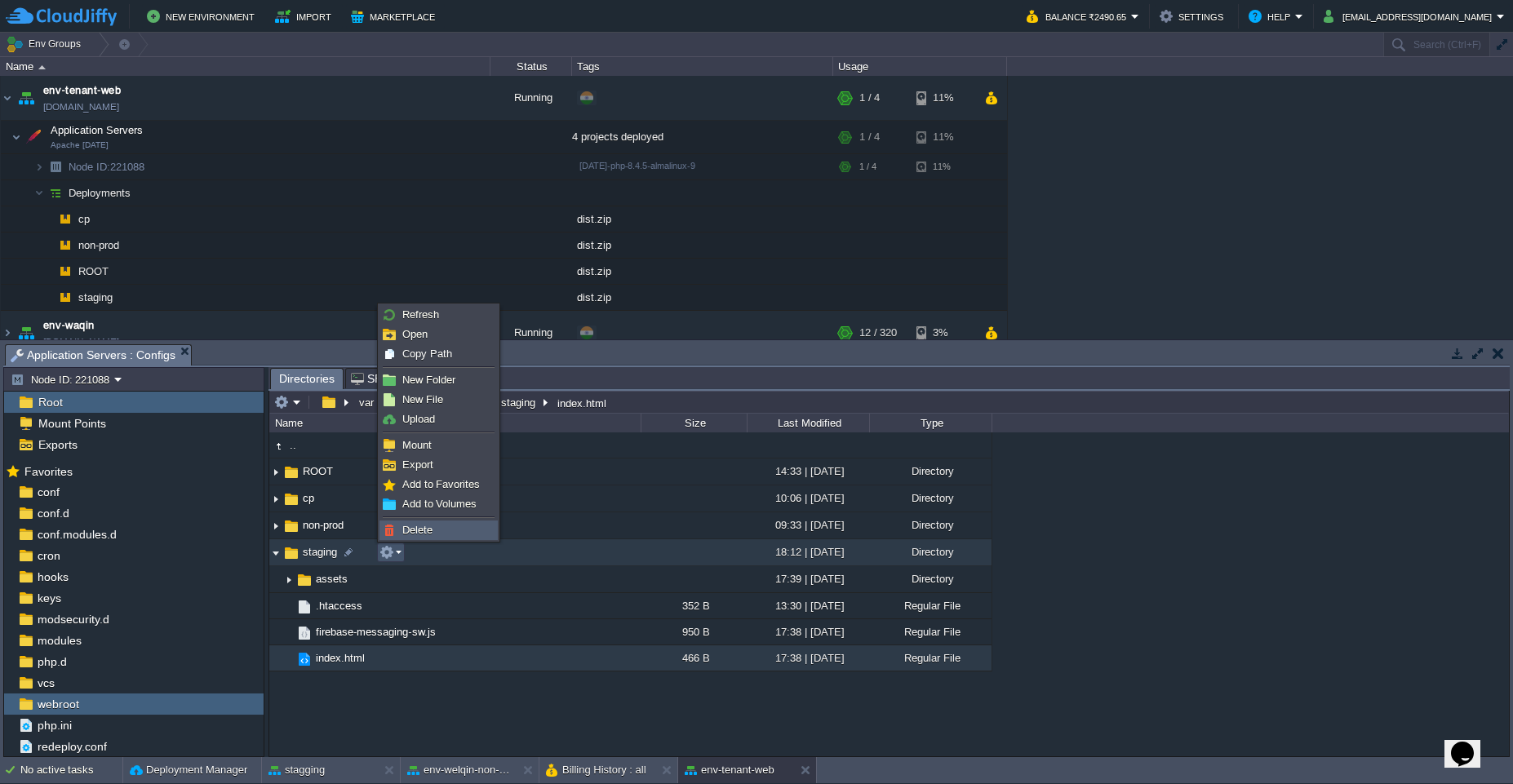
click at [405, 527] on span "Delete" at bounding box center [417, 530] width 30 height 13
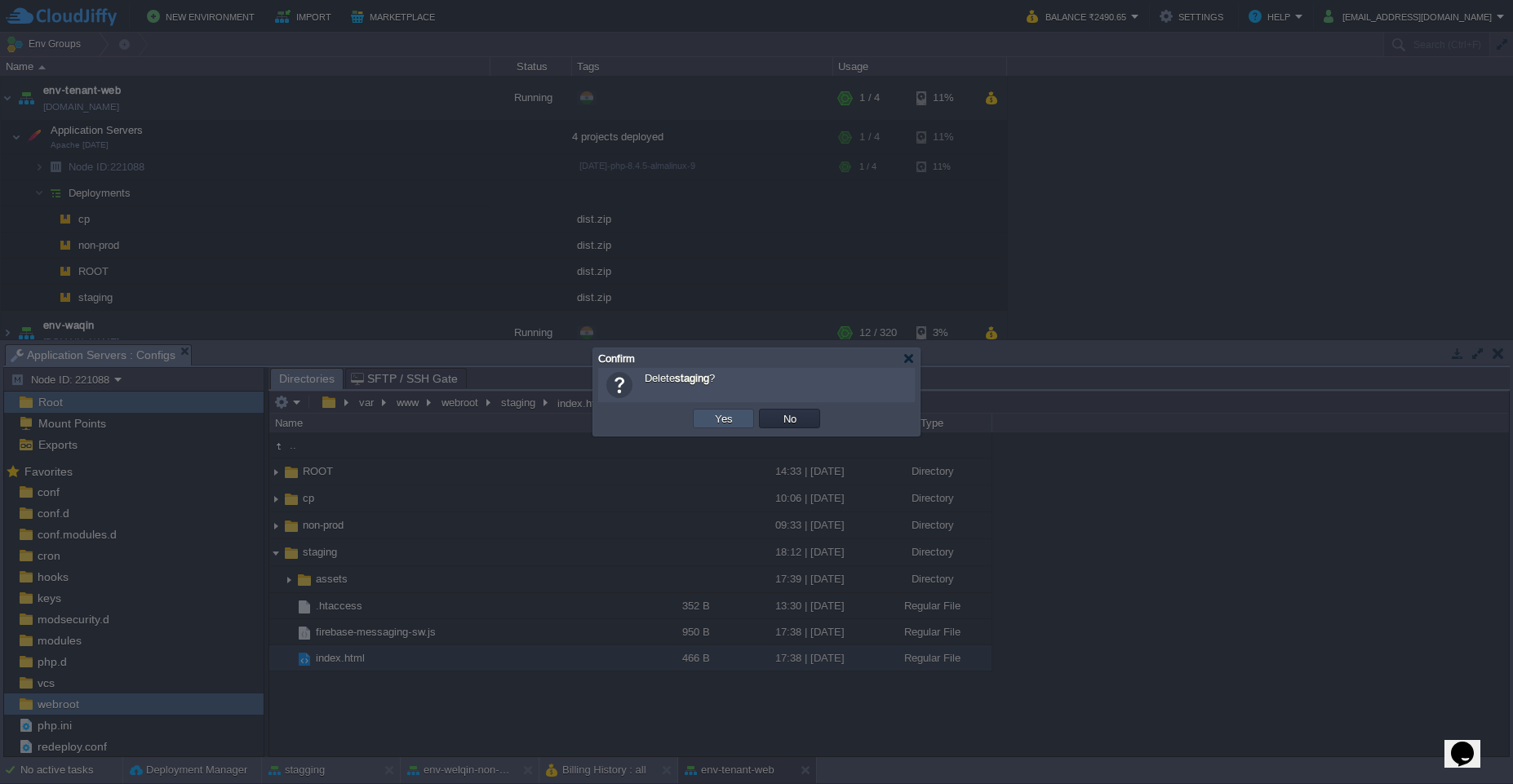
click at [723, 423] on button "Yes" at bounding box center [724, 419] width 28 height 14
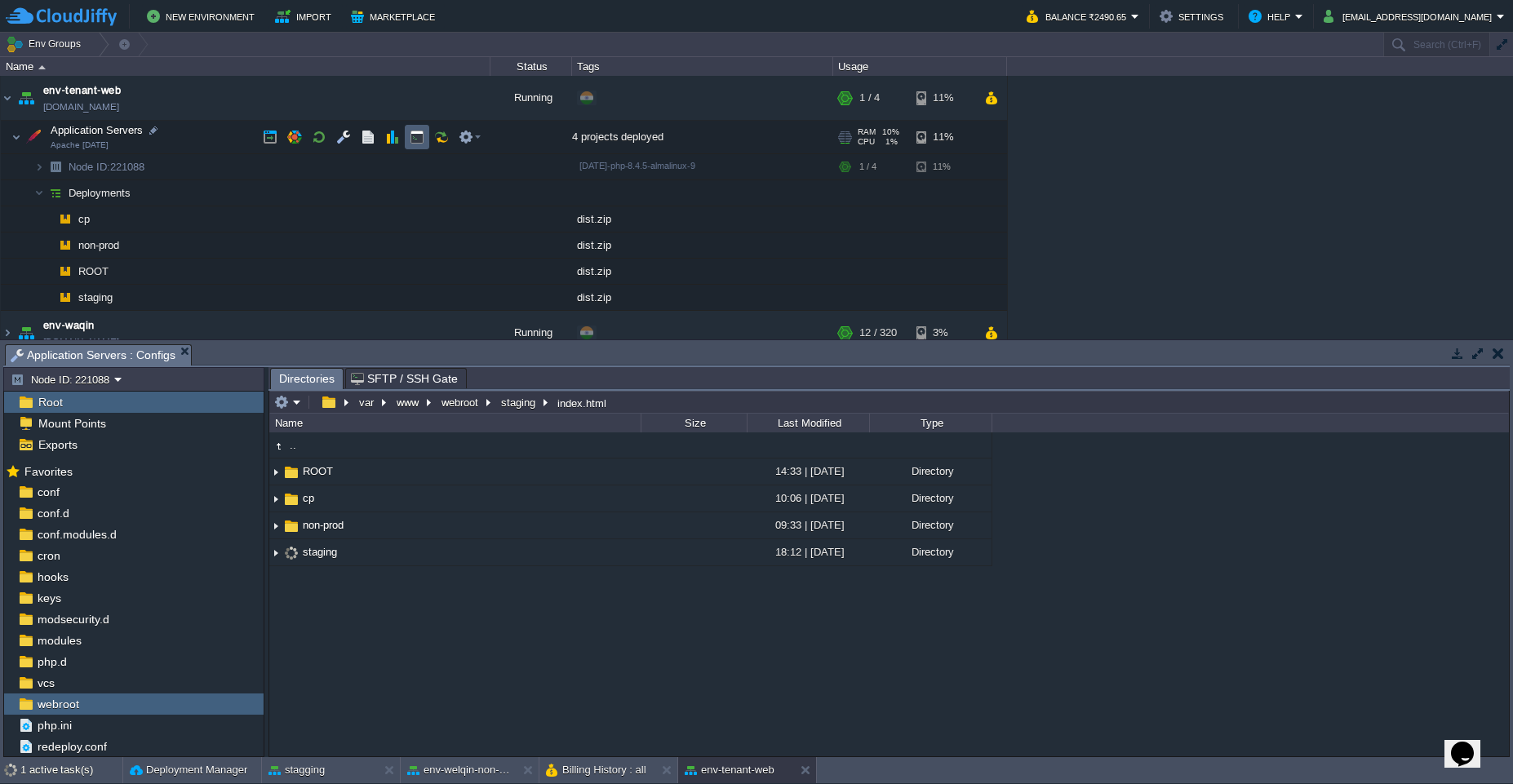
click at [414, 143] on button "button" at bounding box center [417, 137] width 14 height 14
click at [135, 355] on span "Application Servers : Configs" at bounding box center [93, 355] width 165 height 21
click at [299, 349] on span "Application Servers : Web SSH" at bounding box center [287, 355] width 175 height 20
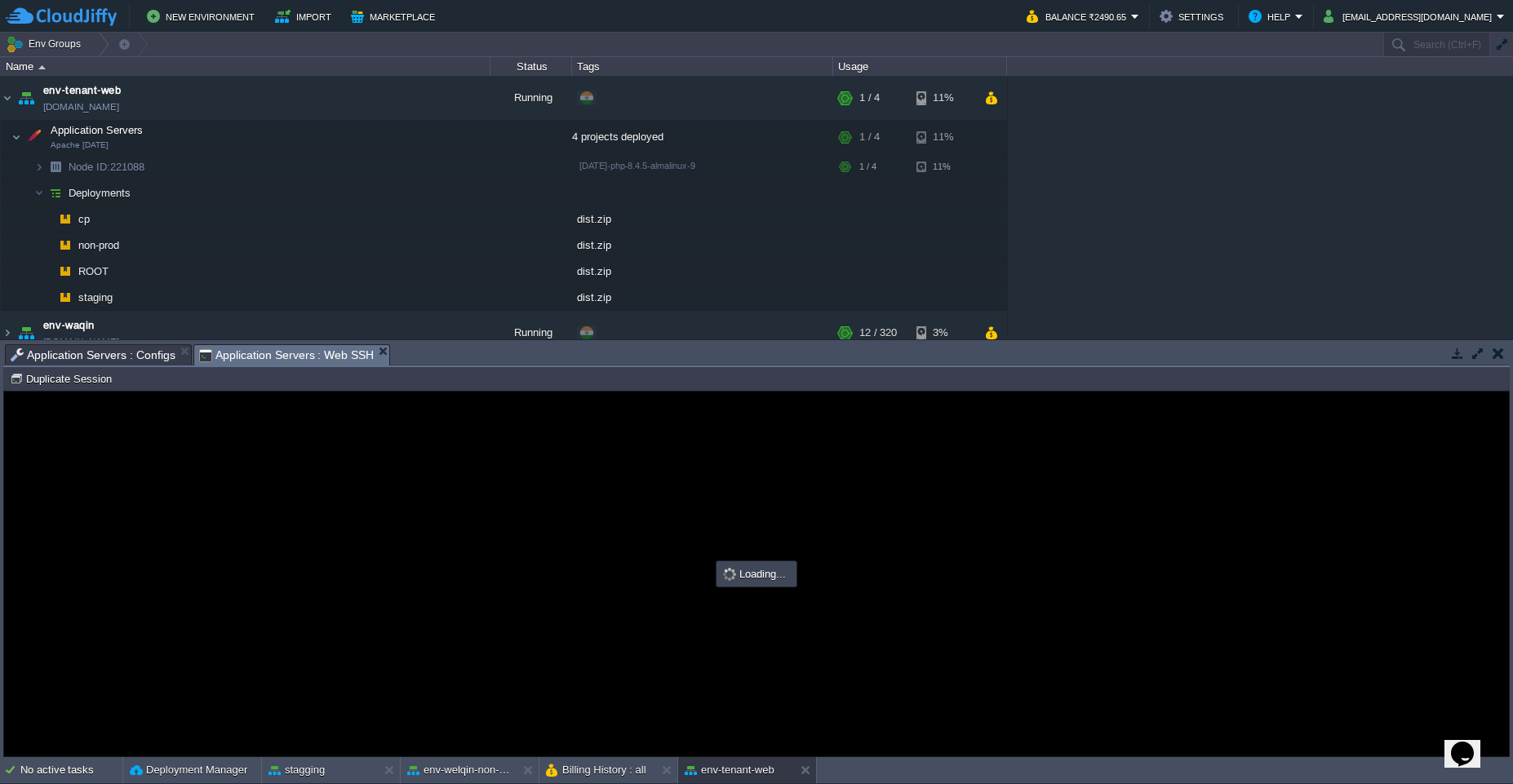
click at [299, 349] on span "Application Servers : Web SSH" at bounding box center [287, 355] width 175 height 21
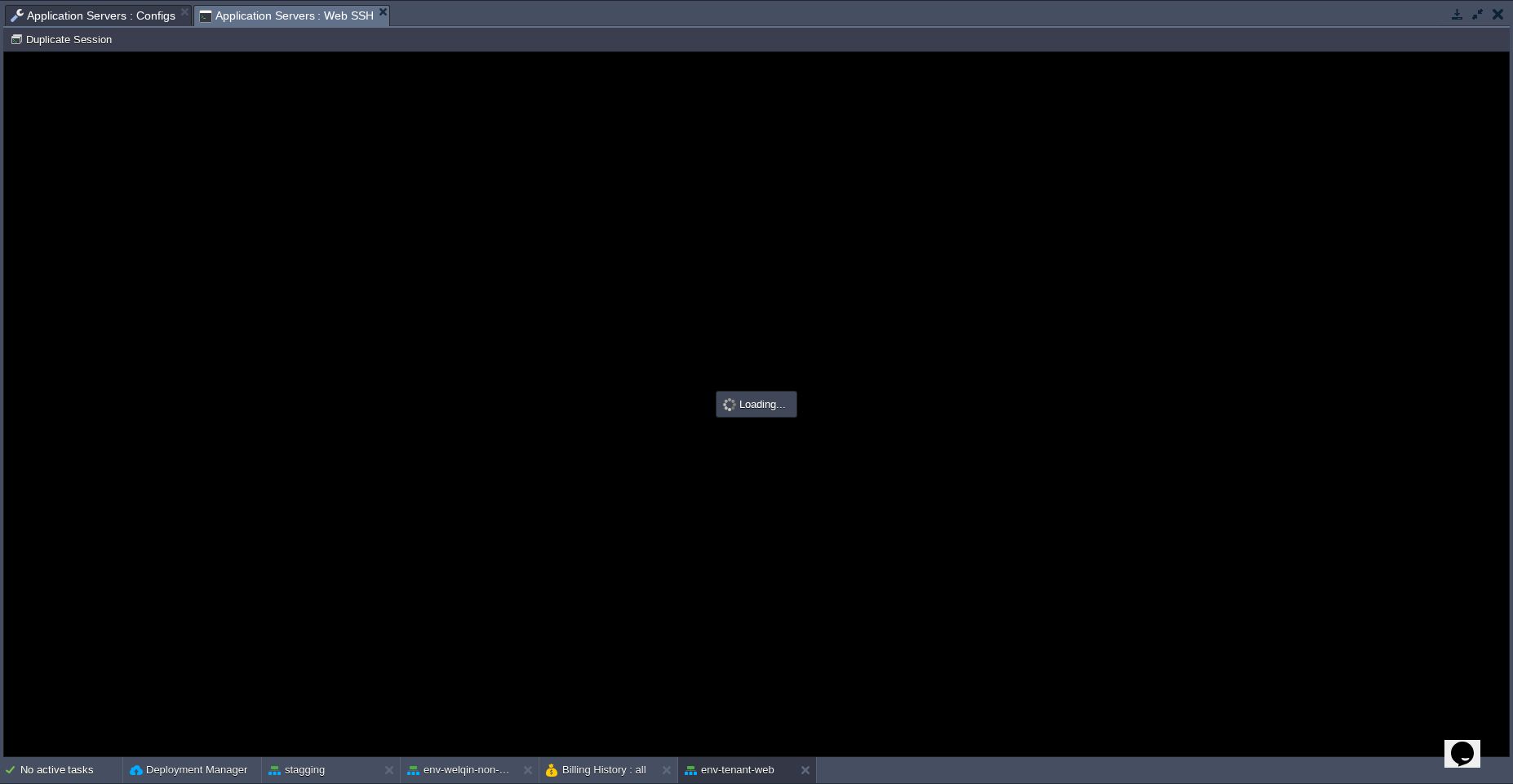
type input "#000000"
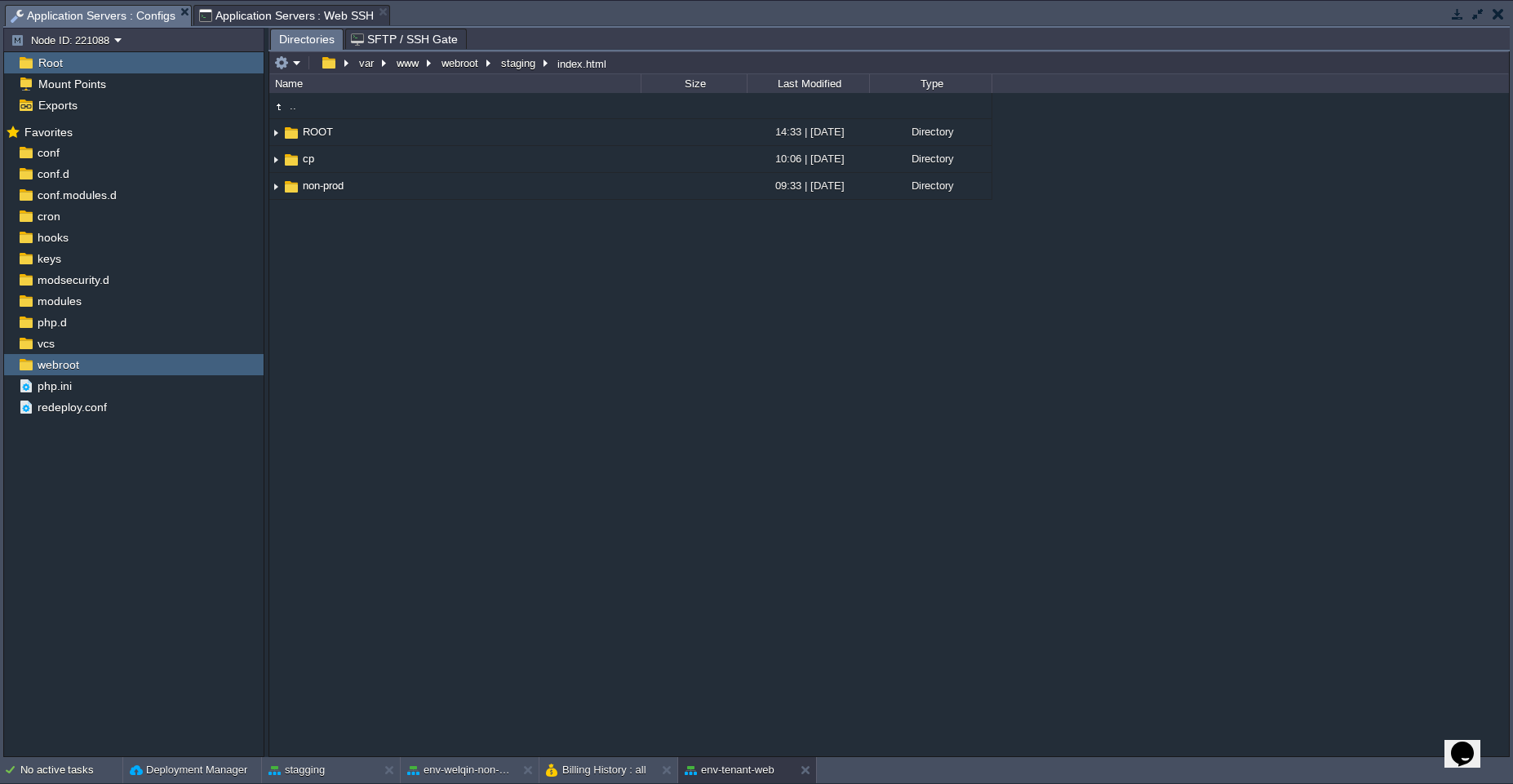
click at [133, 15] on span "Application Servers : Configs" at bounding box center [93, 15] width 165 height 21
click at [303, 65] on table at bounding box center [289, 63] width 34 height 20
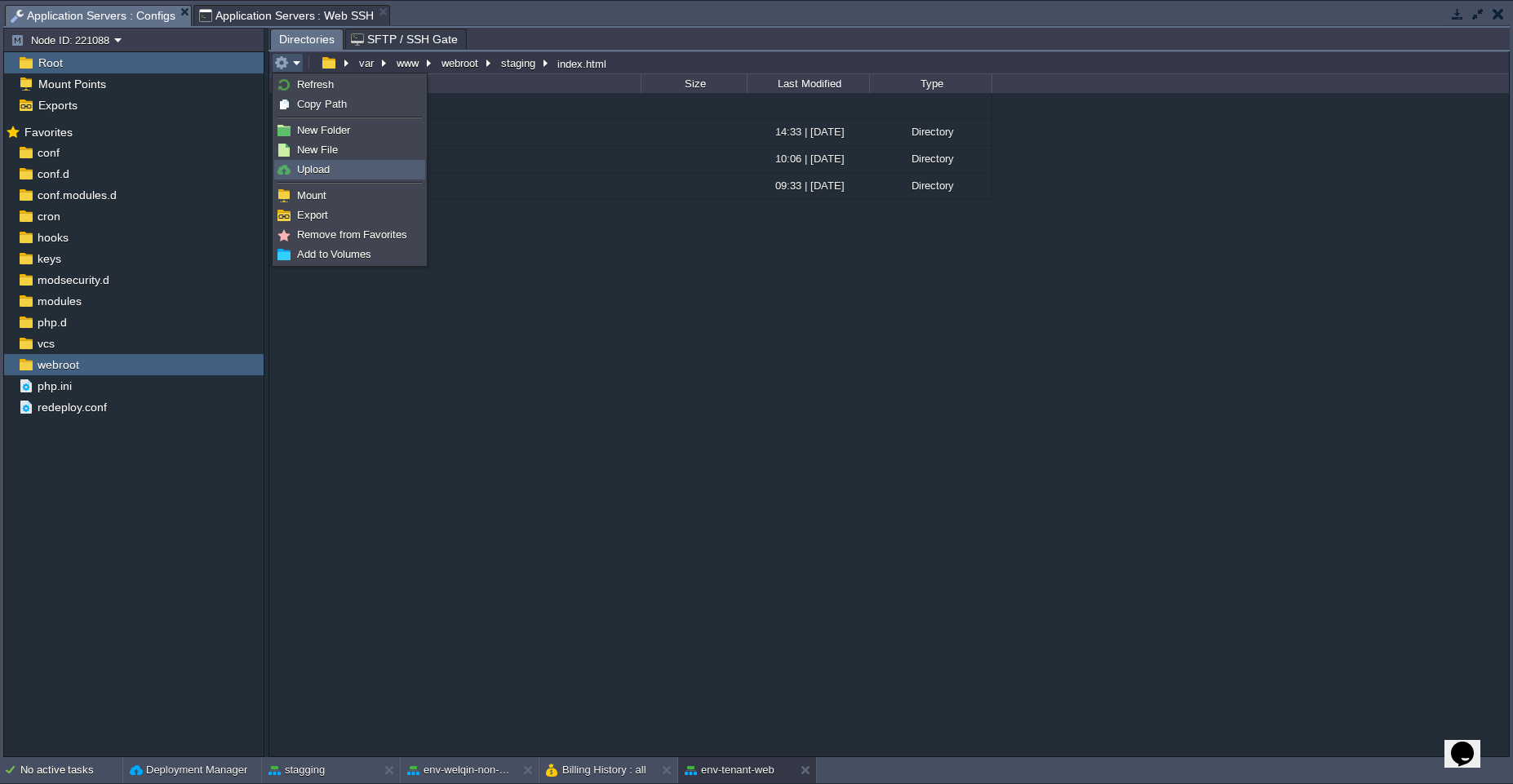
click at [337, 169] on link "Upload" at bounding box center [349, 170] width 149 height 18
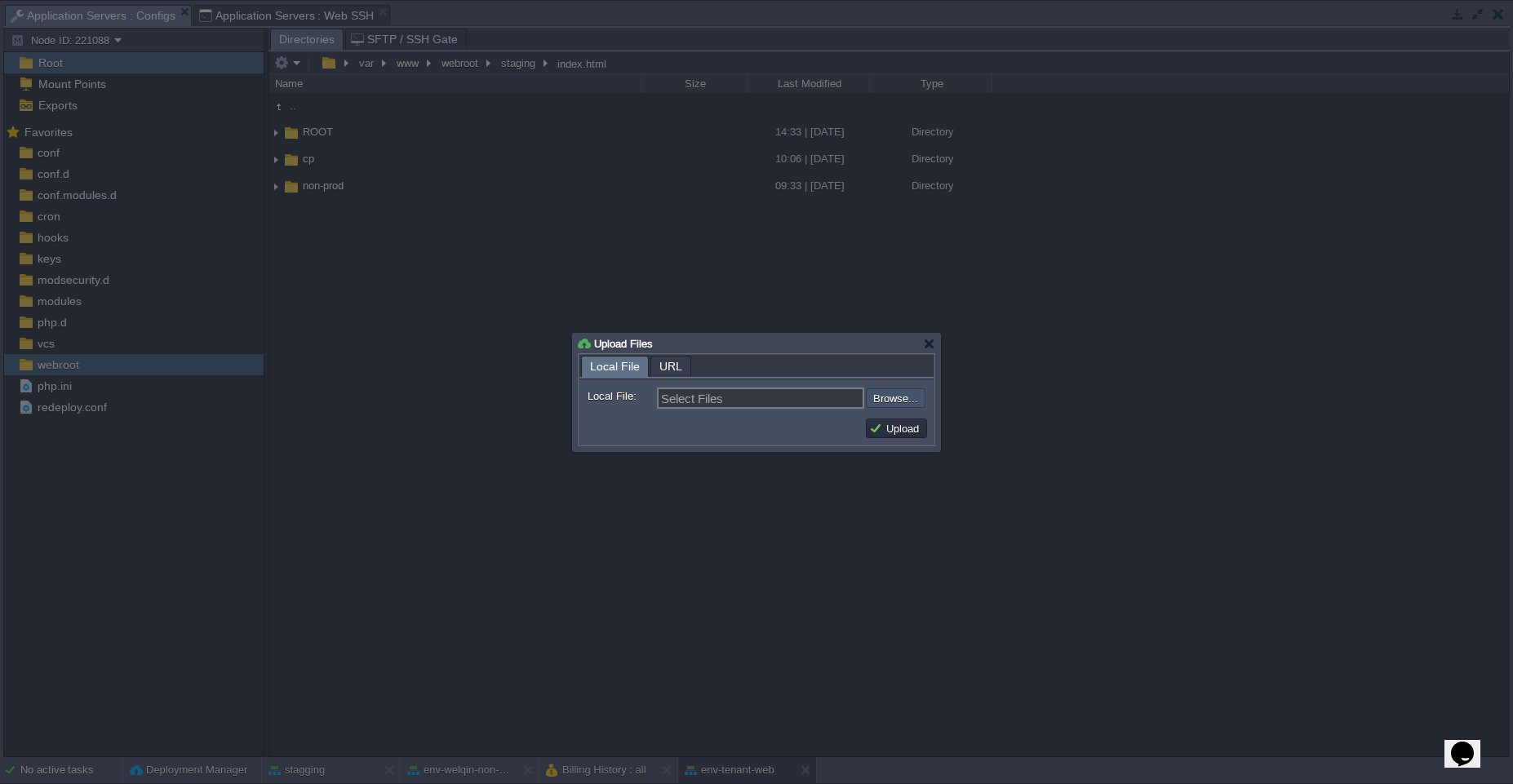
click at [901, 395] on input "file" at bounding box center [822, 398] width 207 height 20
type input "C:\fakepath\staging.zip"
type input "staging.zip"
click at [890, 430] on button "Upload" at bounding box center [896, 429] width 55 height 14
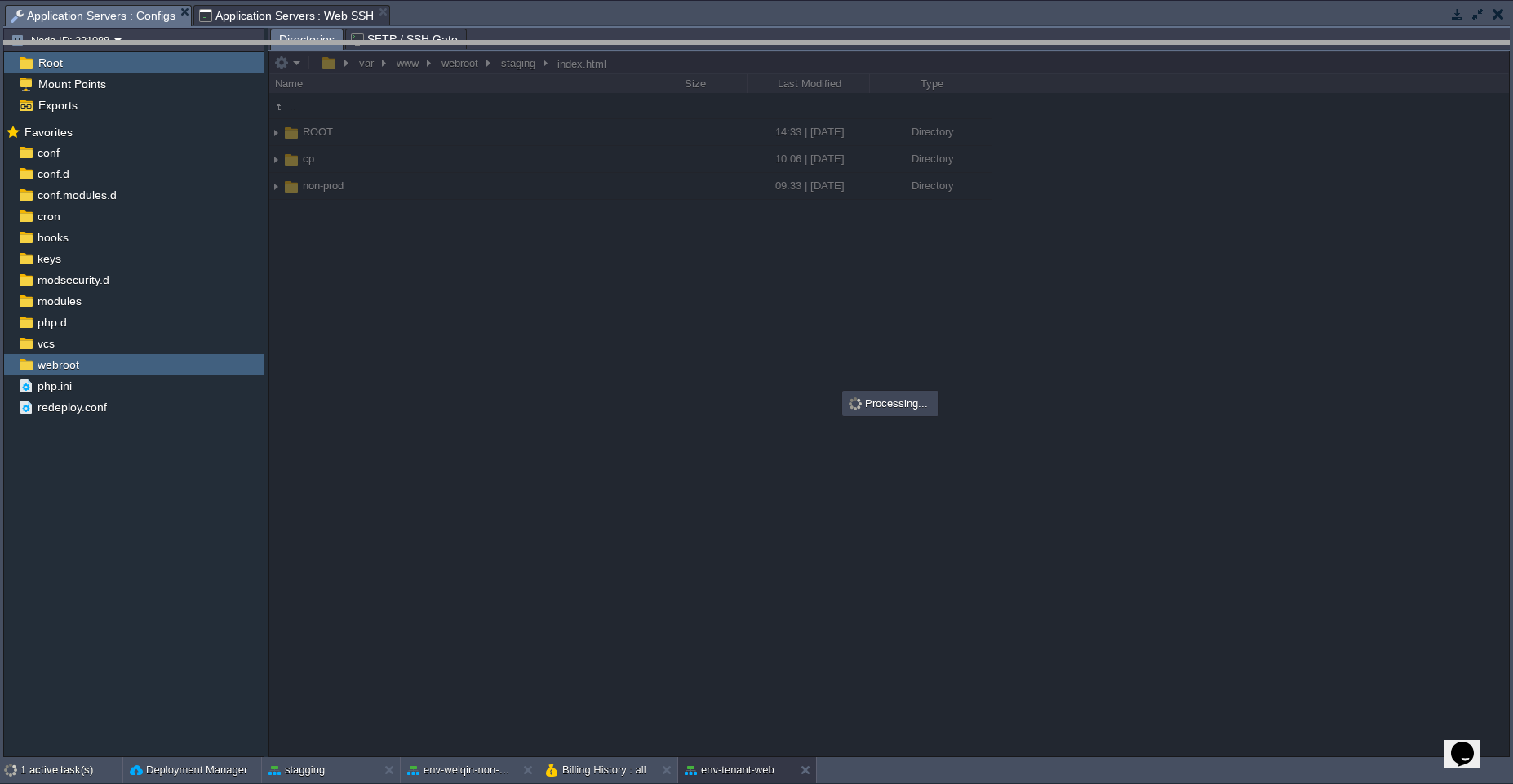
drag, startPoint x: 601, startPoint y: 14, endPoint x: 632, endPoint y: 157, distance: 146.3
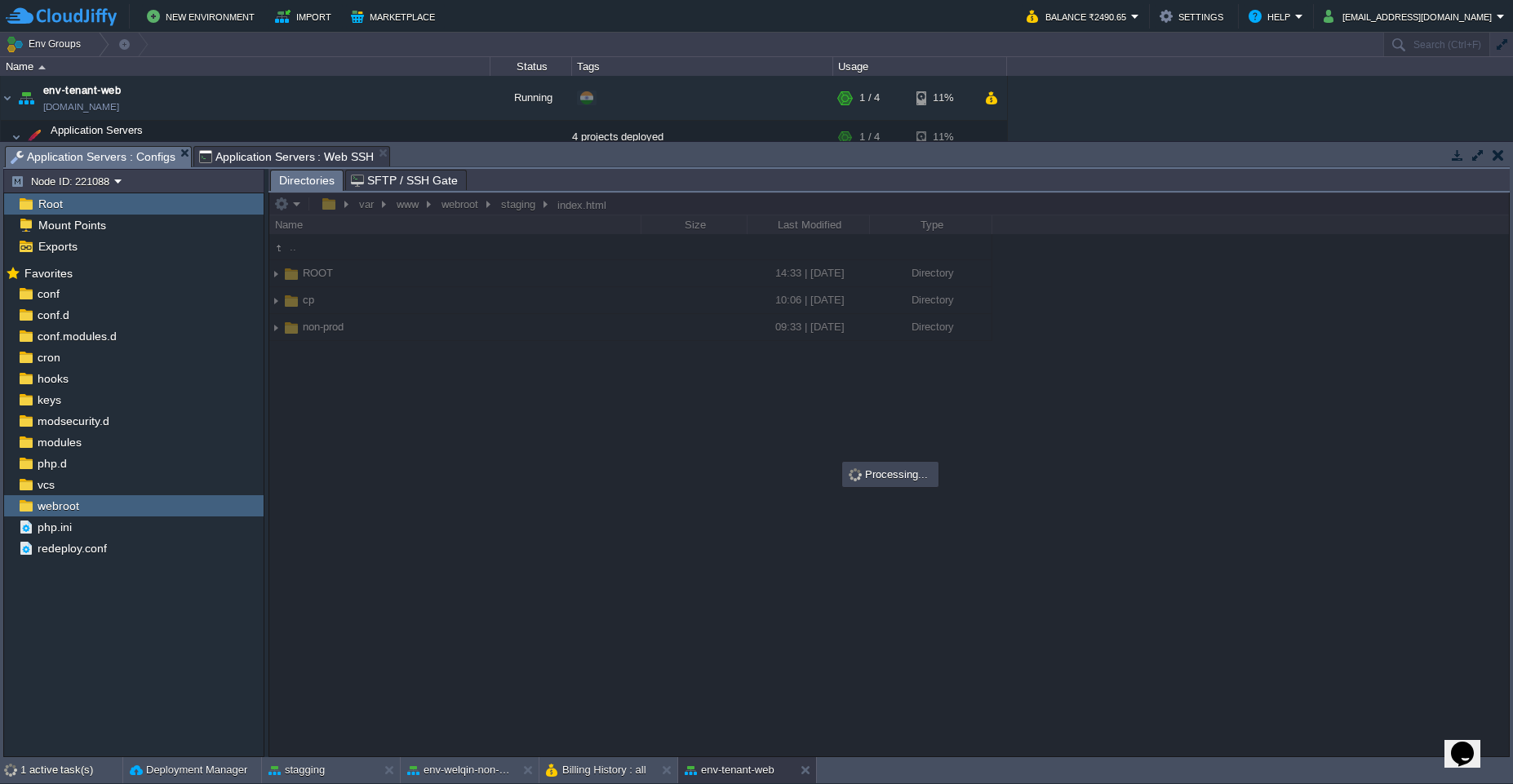
click at [338, 157] on span "Application Servers : Web SSH" at bounding box center [287, 157] width 175 height 20
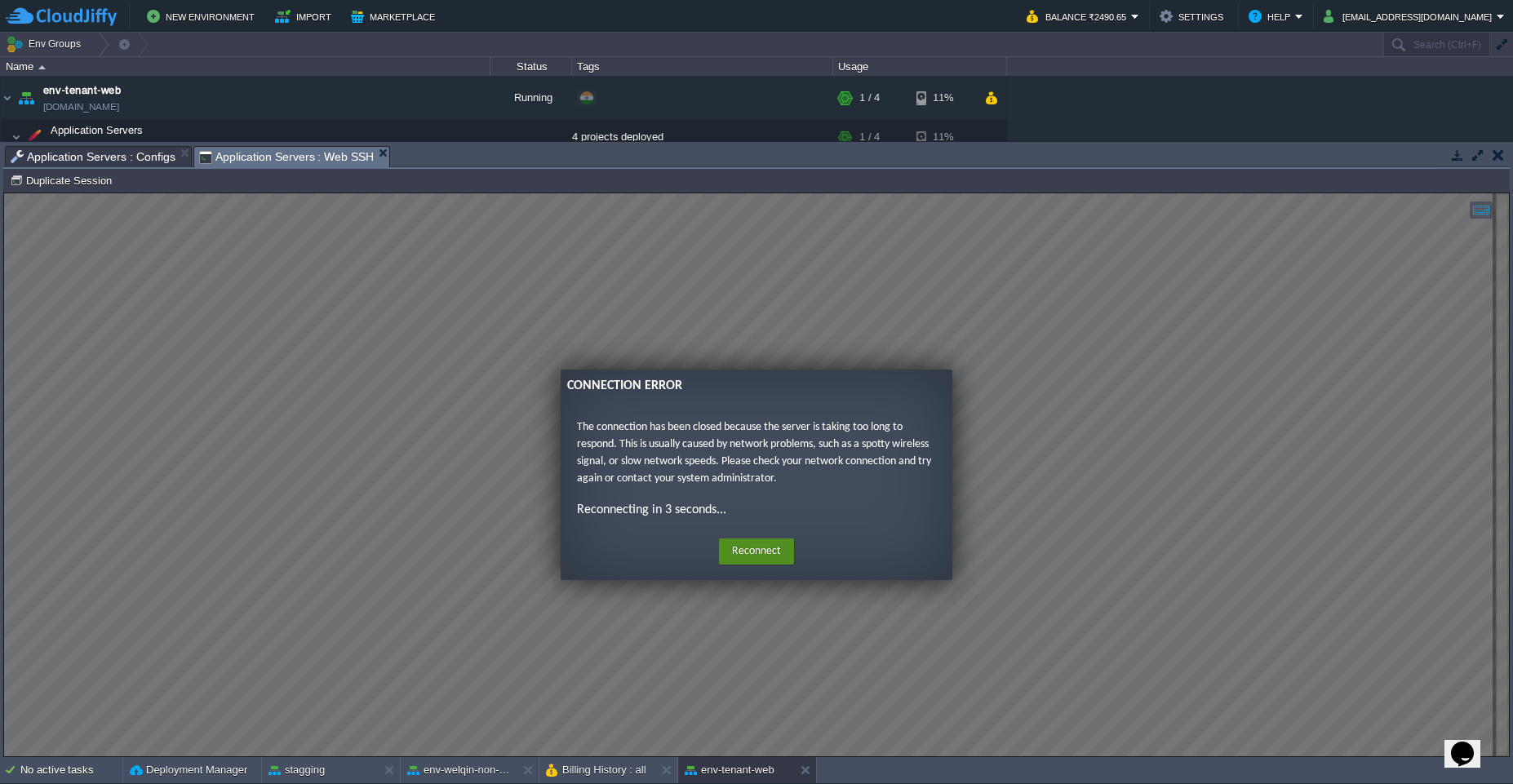
click at [736, 549] on button "Reconnect" at bounding box center [756, 551] width 75 height 26
